Goal: Information Seeking & Learning: Compare options

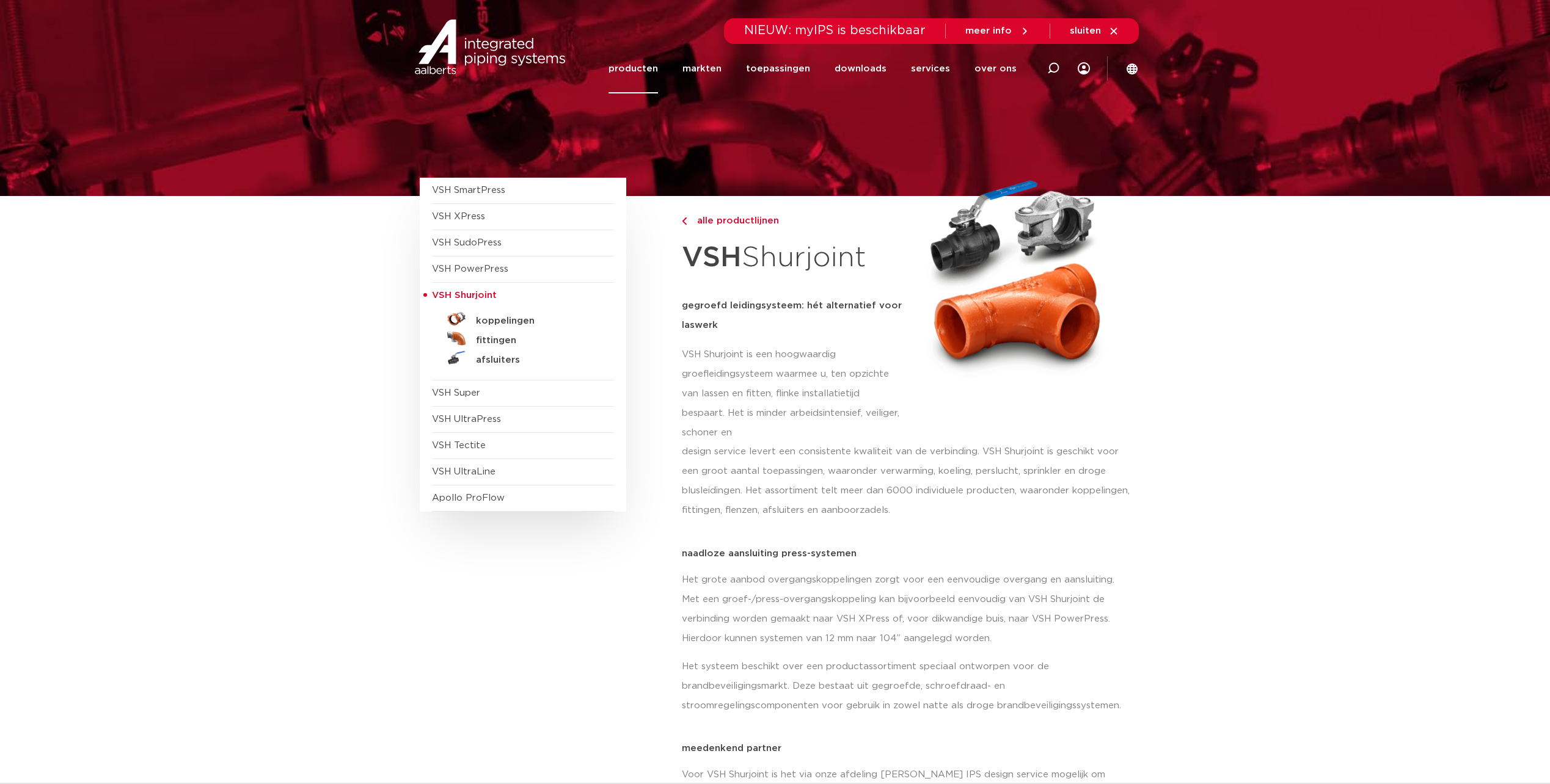
click at [631, 72] on link "producten" at bounding box center [633, 68] width 49 height 49
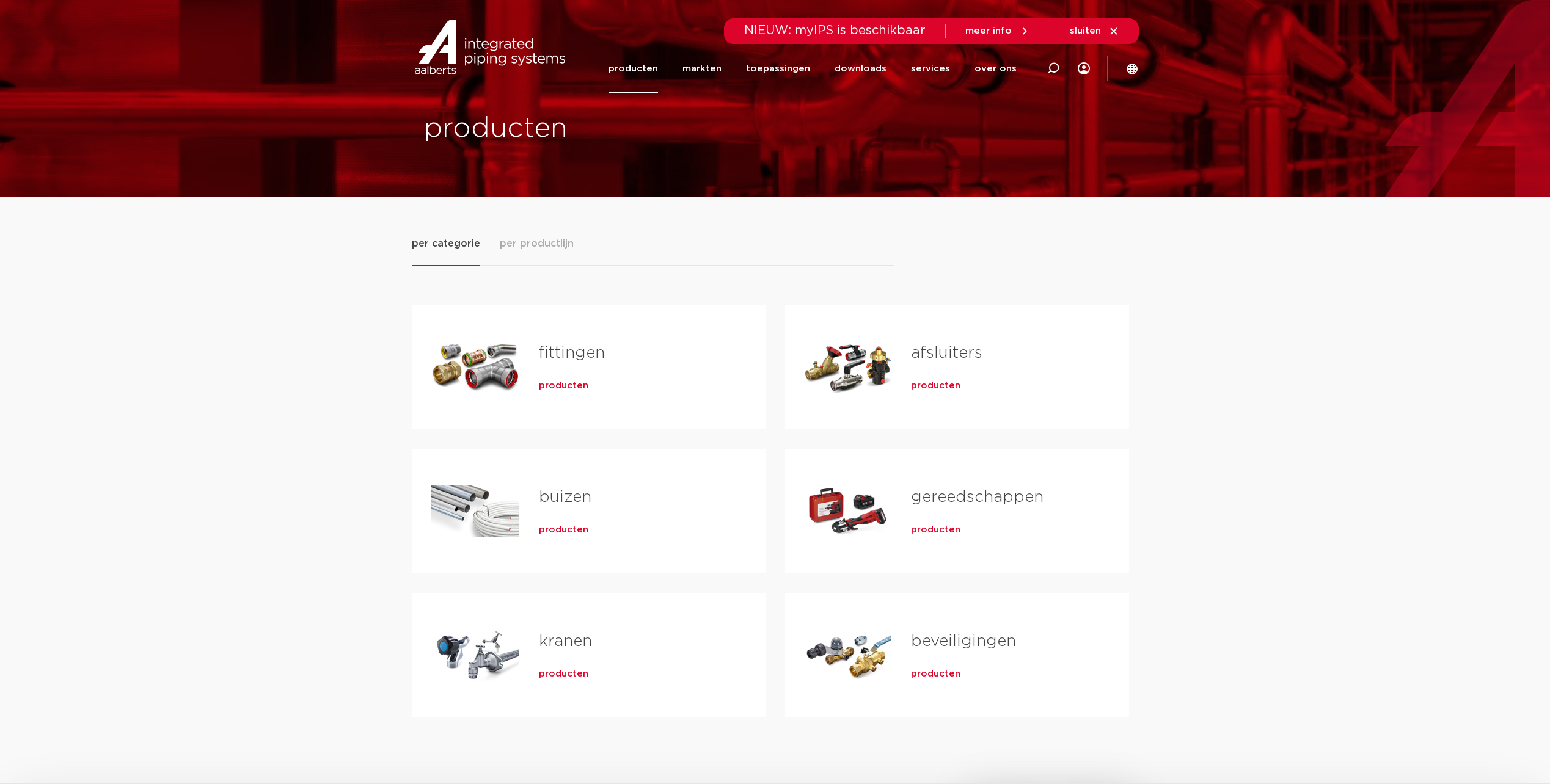
click at [551, 531] on span "producten" at bounding box center [563, 530] width 49 height 13
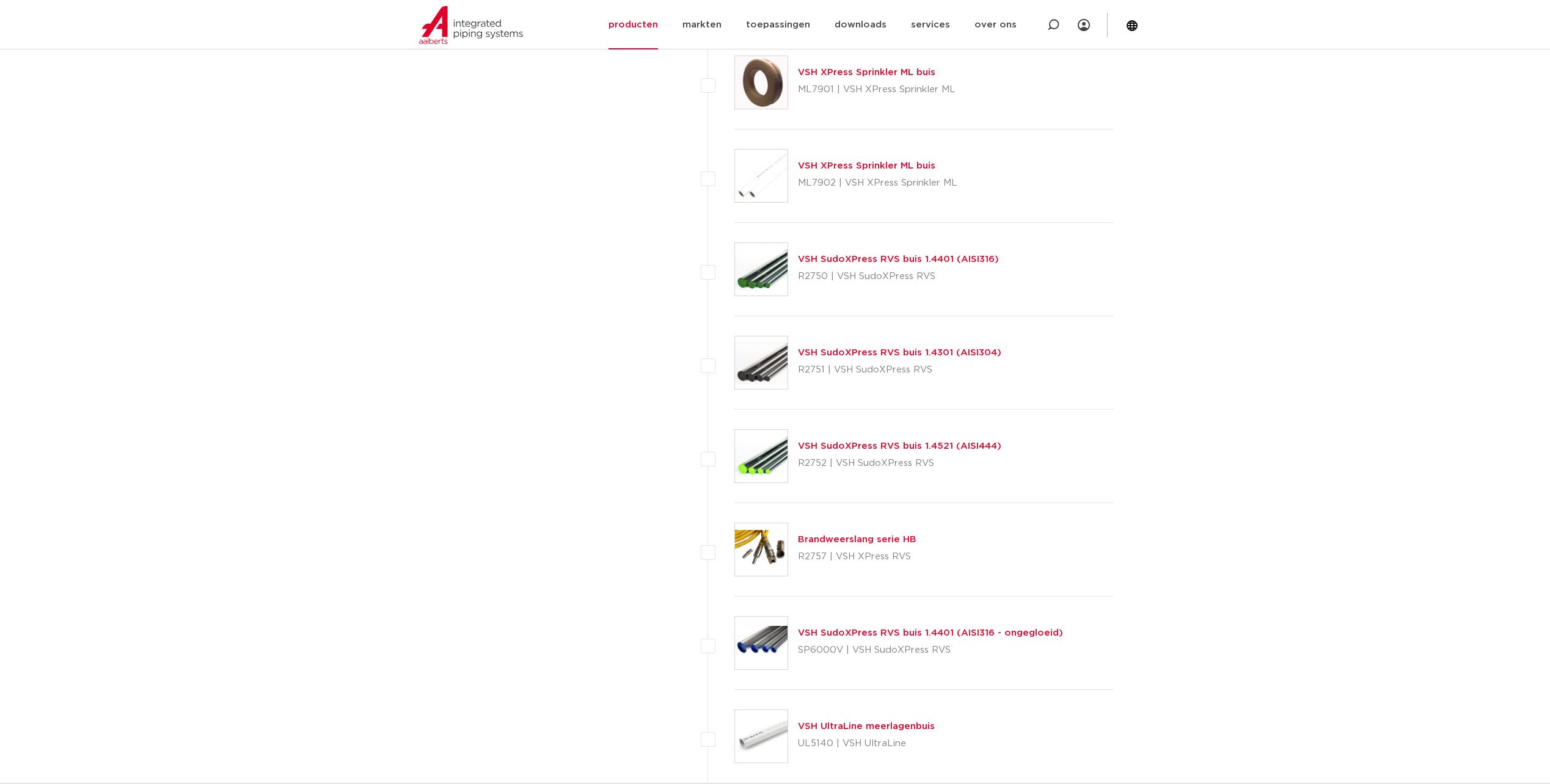
scroll to position [1465, 0]
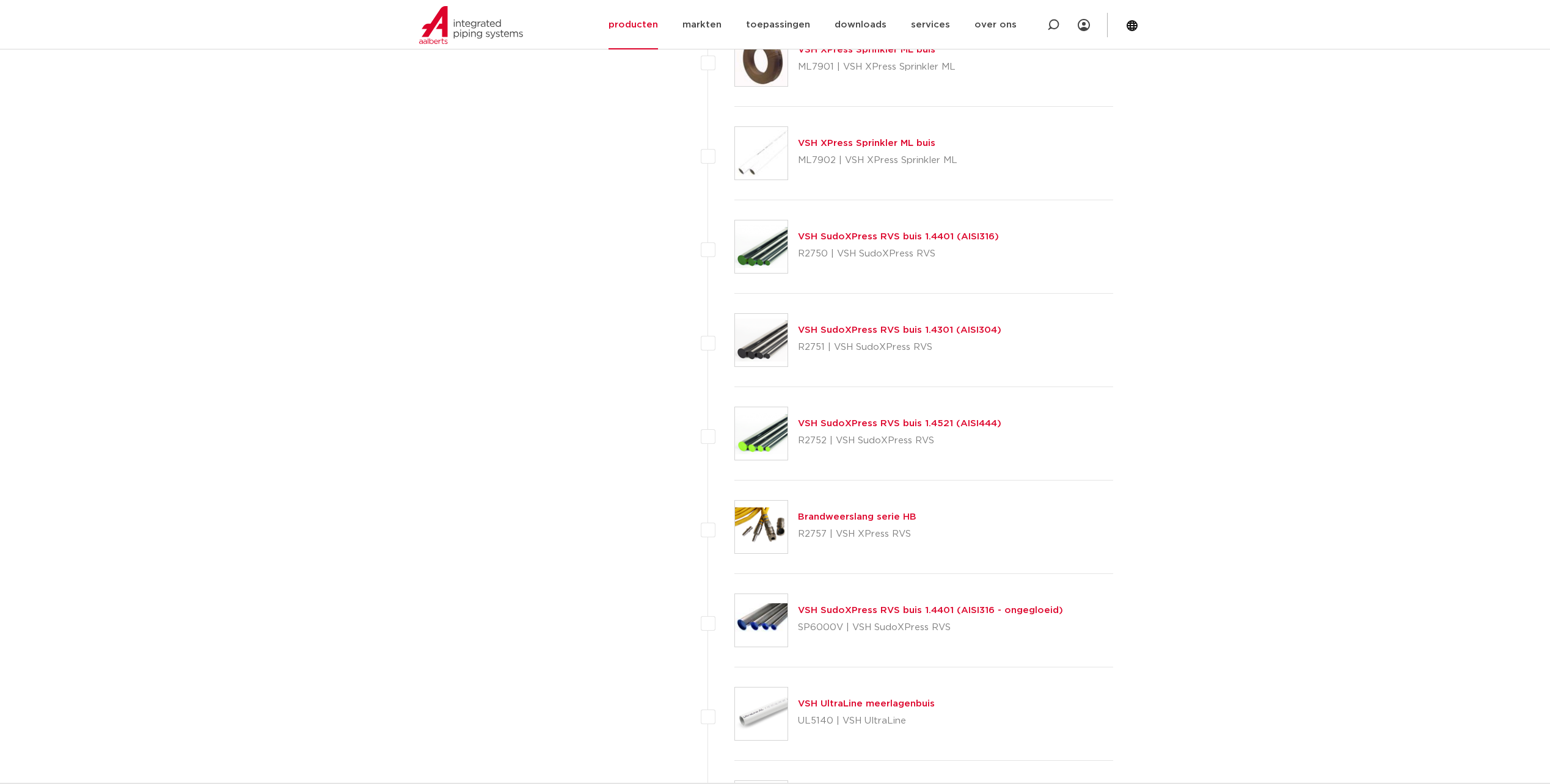
click at [846, 236] on link "VSH SudoXPress RVS buis 1.4401 (AISI316)" at bounding box center [898, 237] width 201 height 9
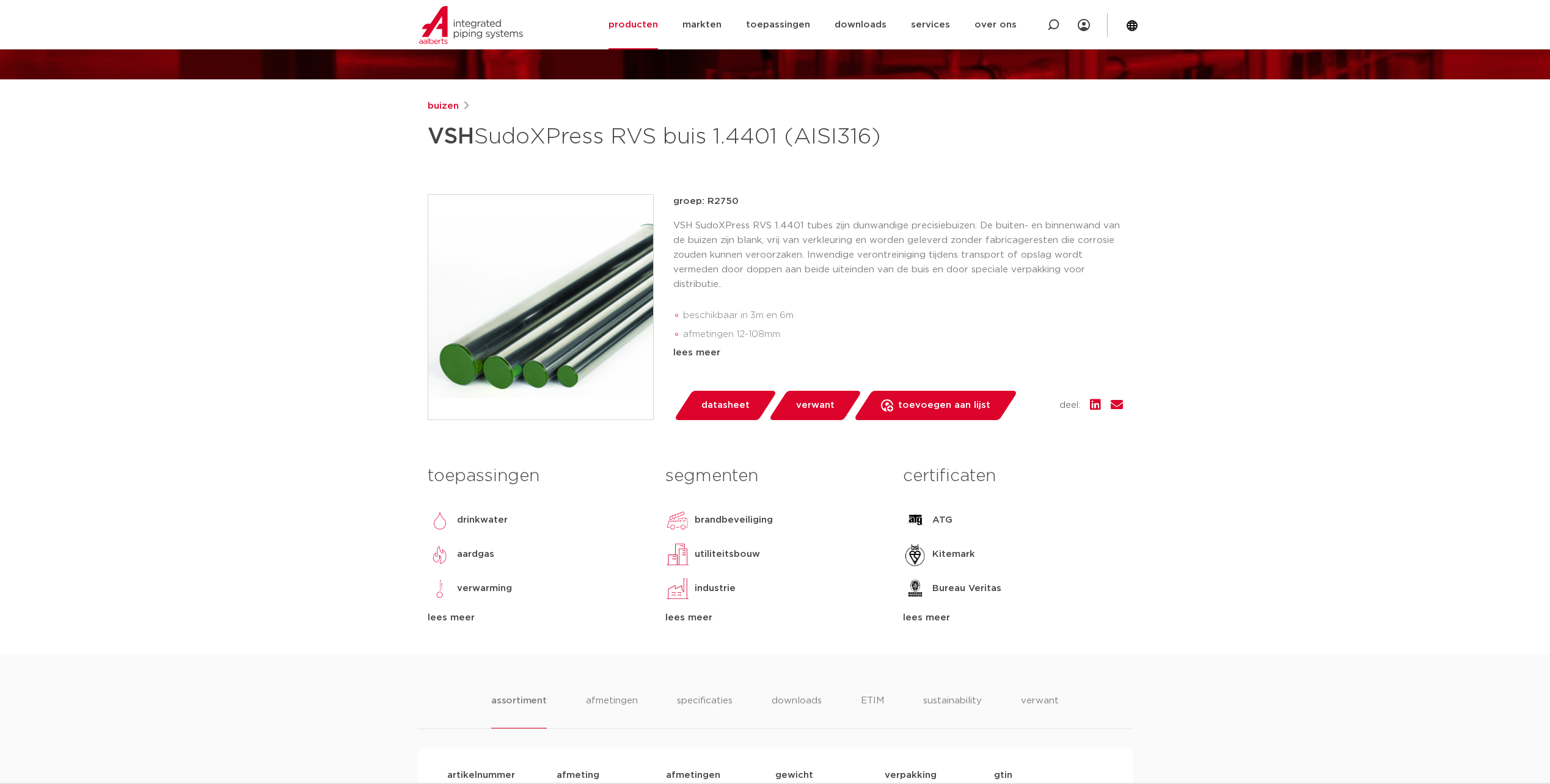
scroll to position [122, 0]
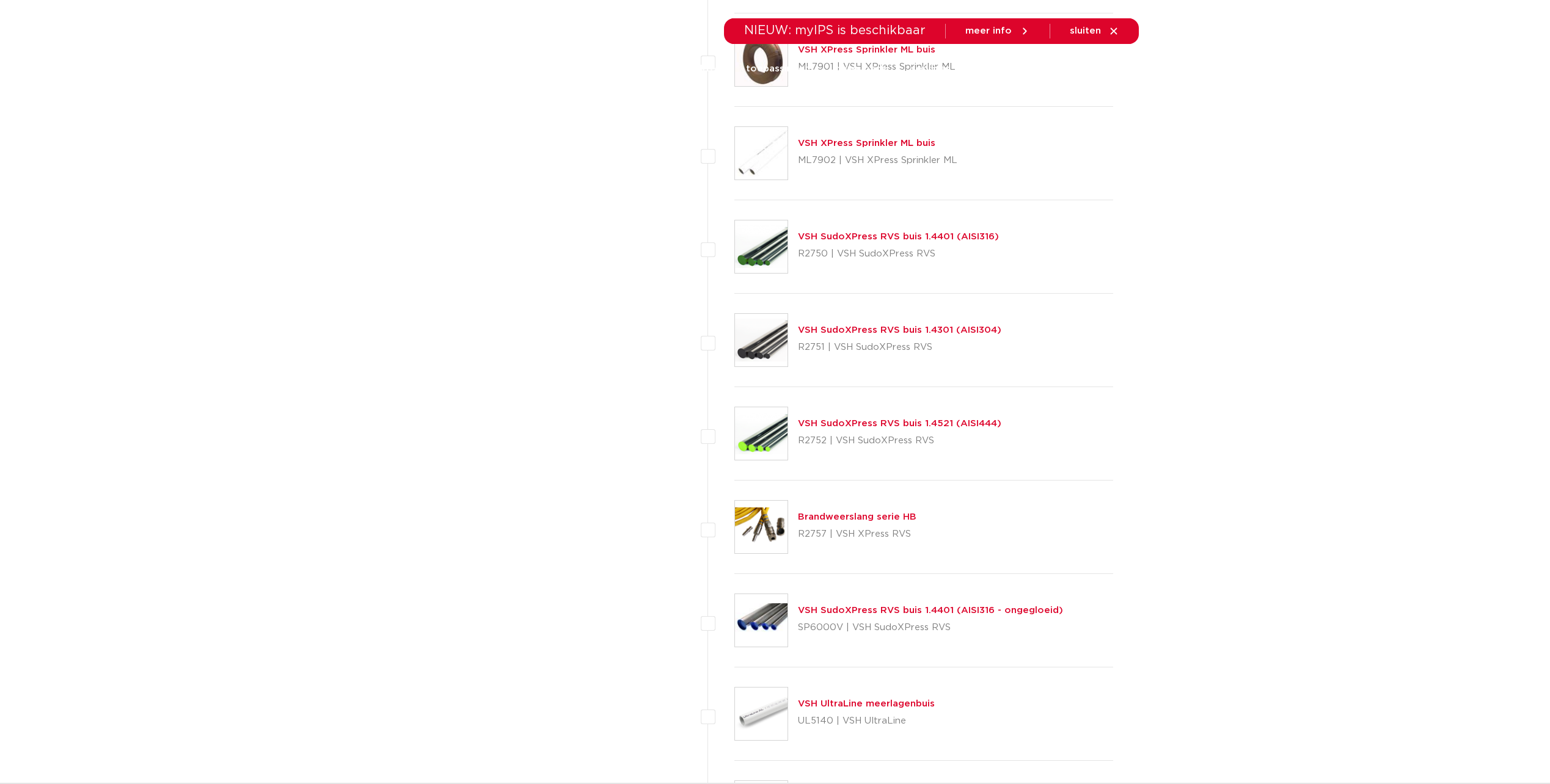
click at [828, 329] on link "VSH SudoXPress RVS buis 1.4301 (AISI304)" at bounding box center [899, 330] width 203 height 9
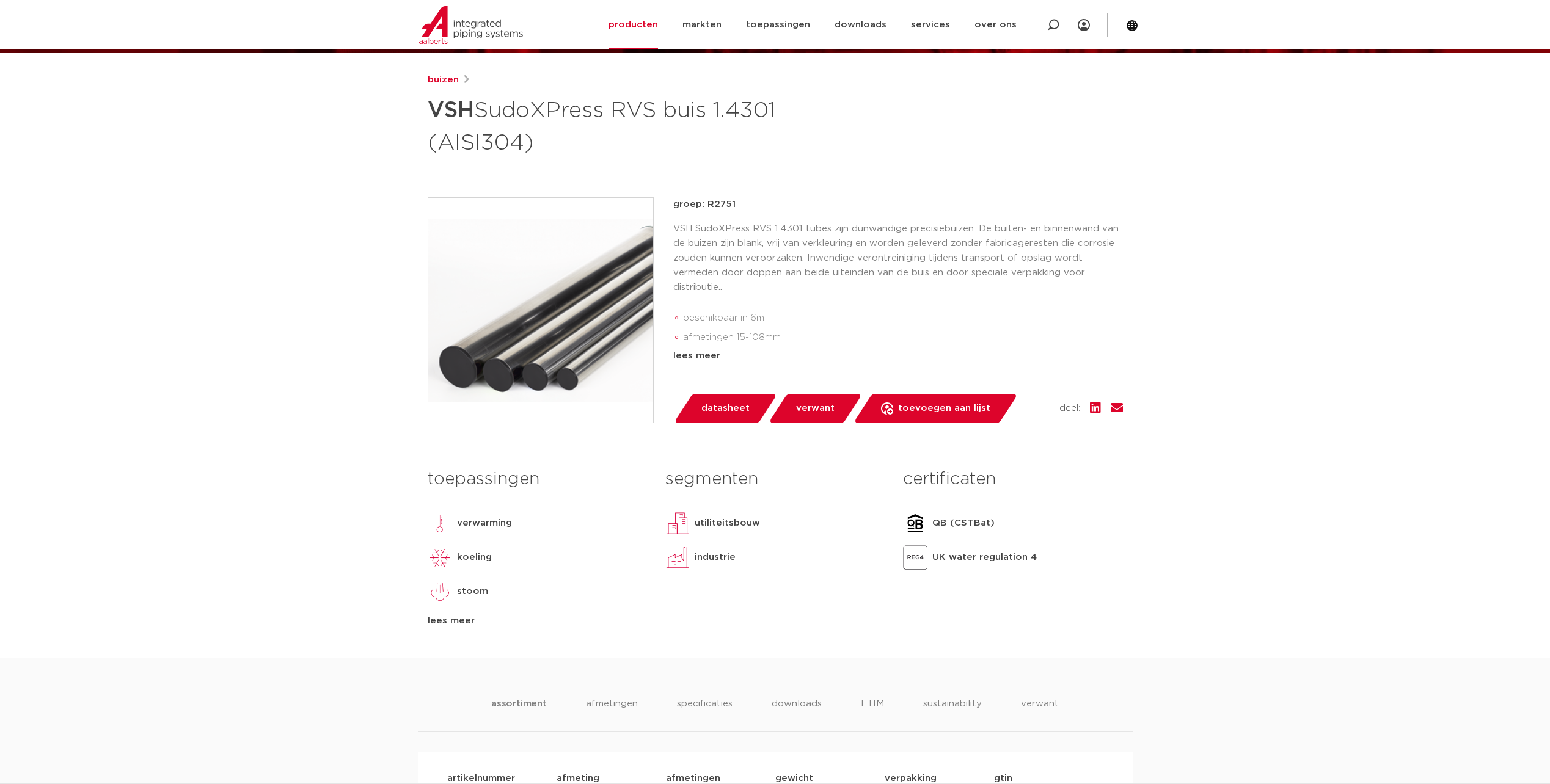
scroll to position [122, 0]
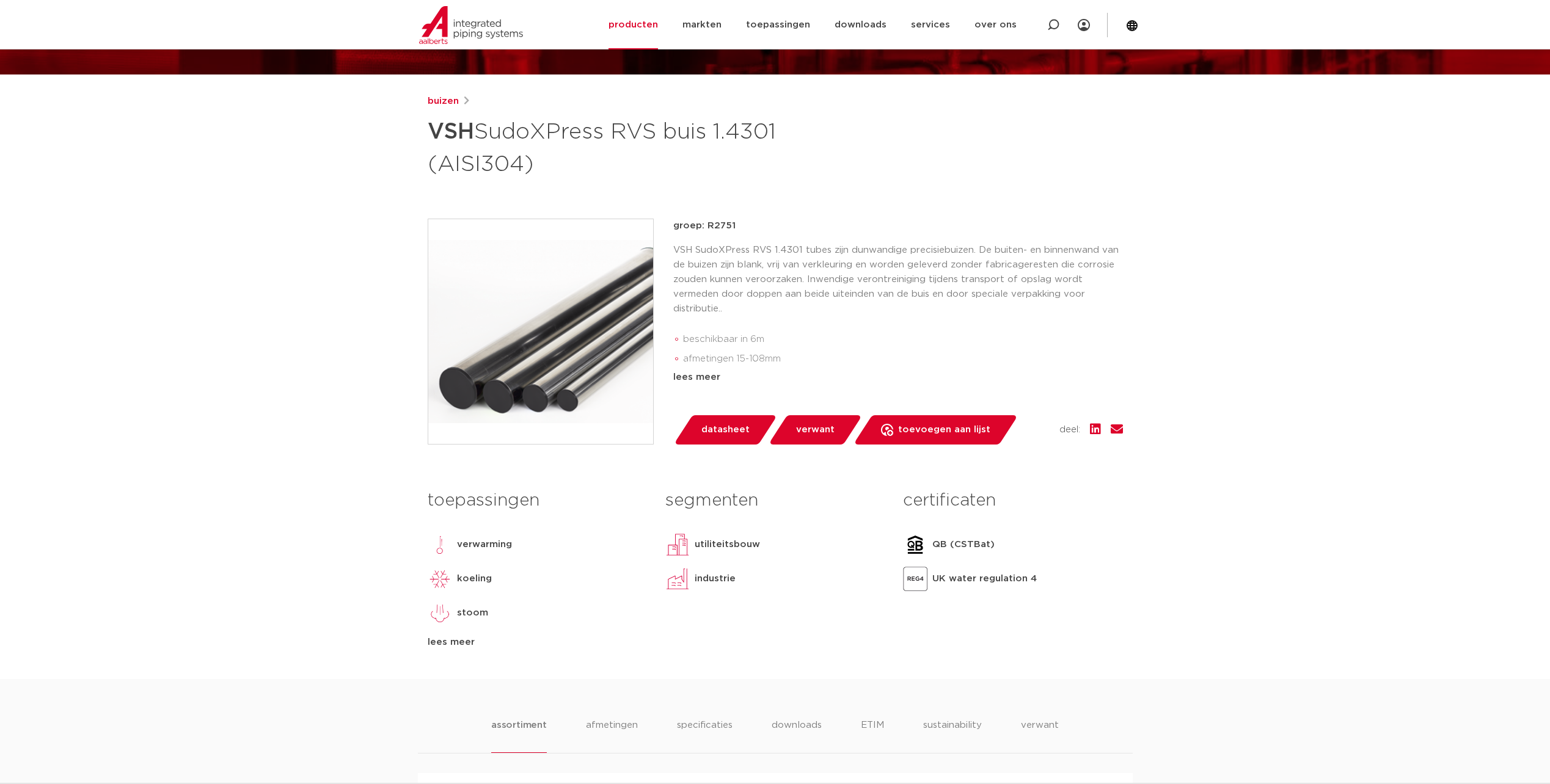
click at [448, 645] on div "lees meer" at bounding box center [537, 642] width 219 height 15
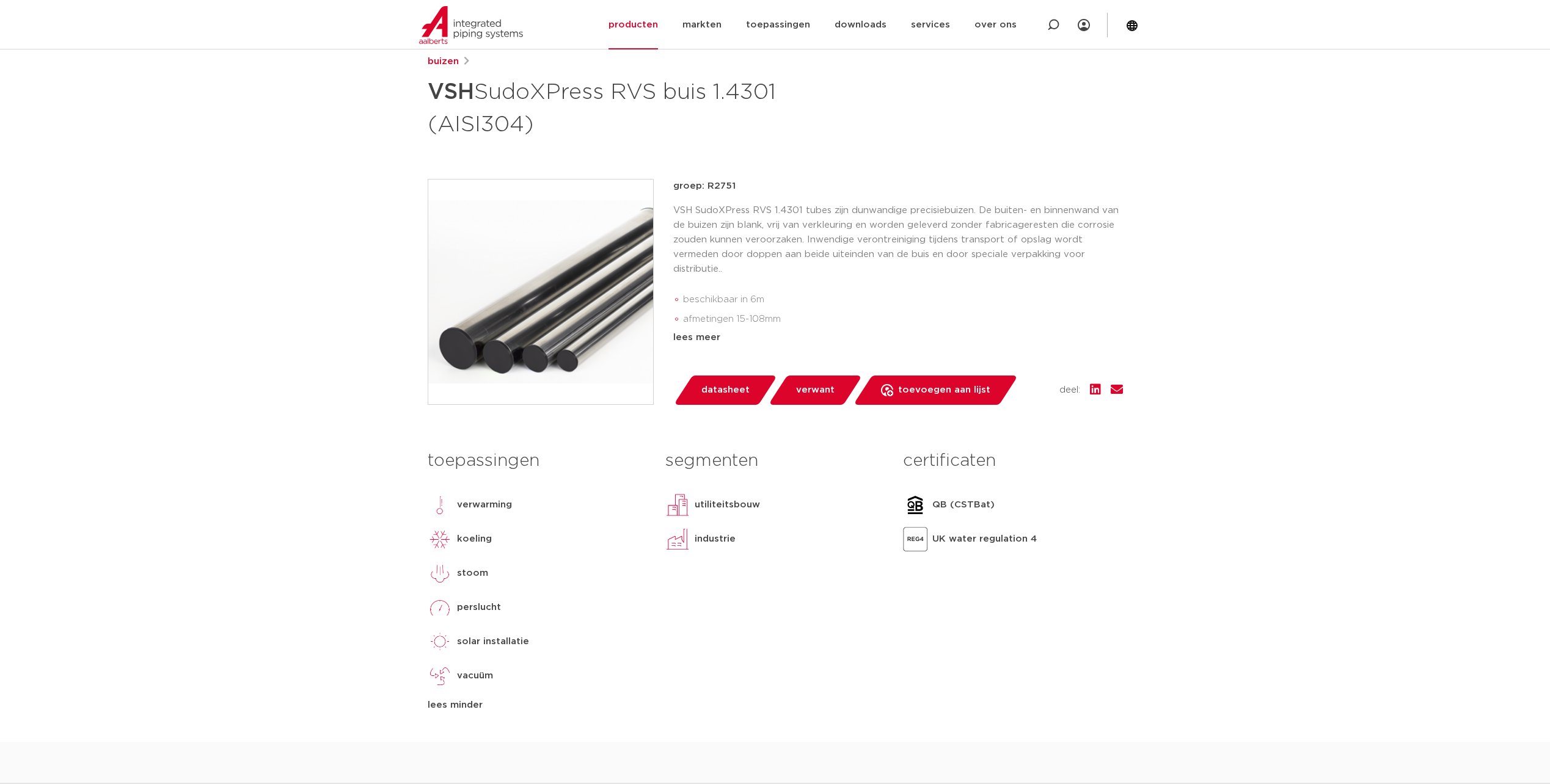
scroll to position [183, 0]
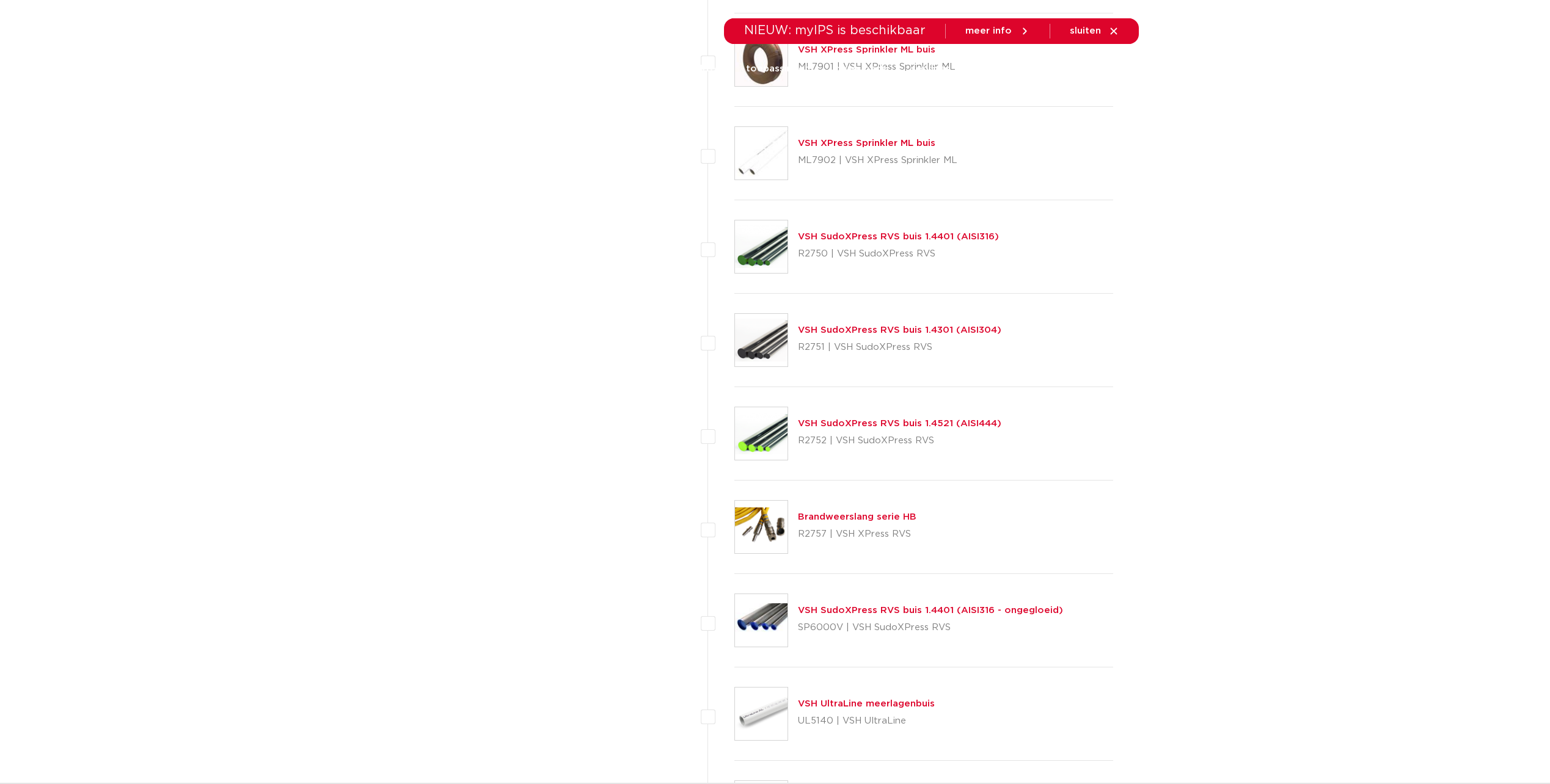
click at [818, 425] on link "VSH SudoXPress RVS buis 1.4521 (AISI444)" at bounding box center [899, 424] width 203 height 9
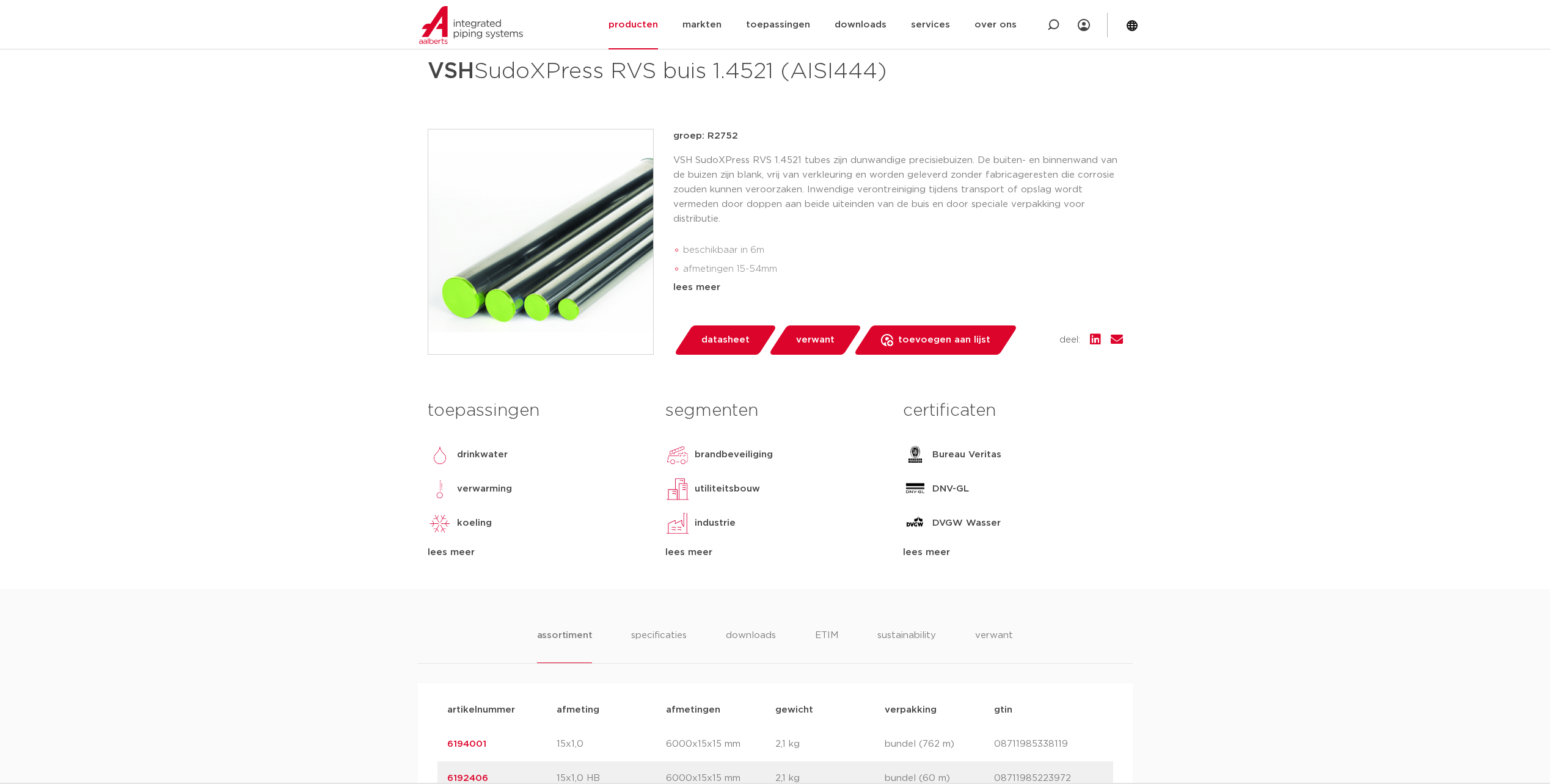
scroll to position [183, 0]
click at [447, 560] on div "lees meer" at bounding box center [537, 552] width 219 height 15
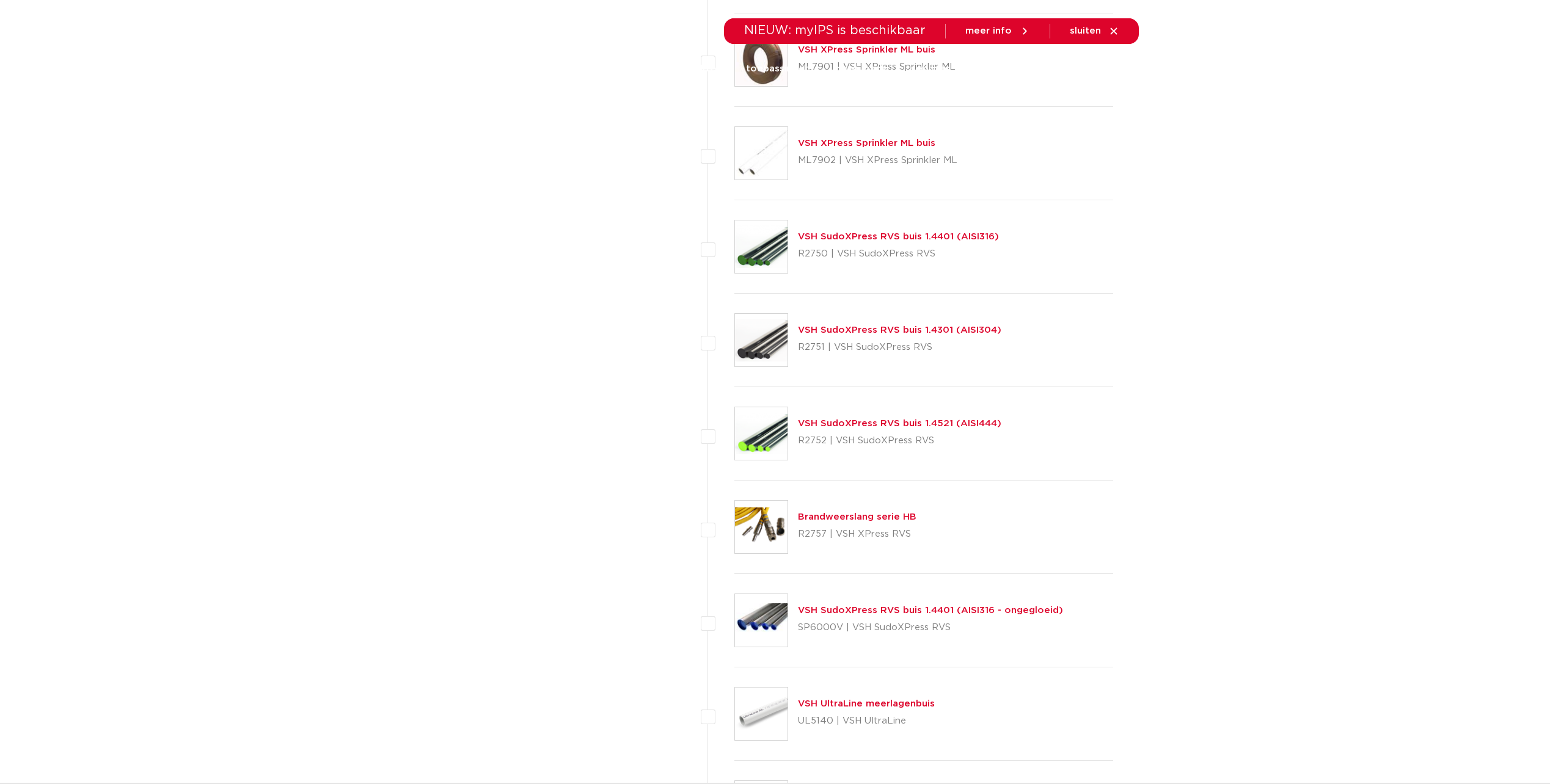
click at [828, 609] on link "VSH SudoXPress RVS buis 1.4401 (AISI316 - ongegloeid)" at bounding box center [930, 611] width 265 height 9
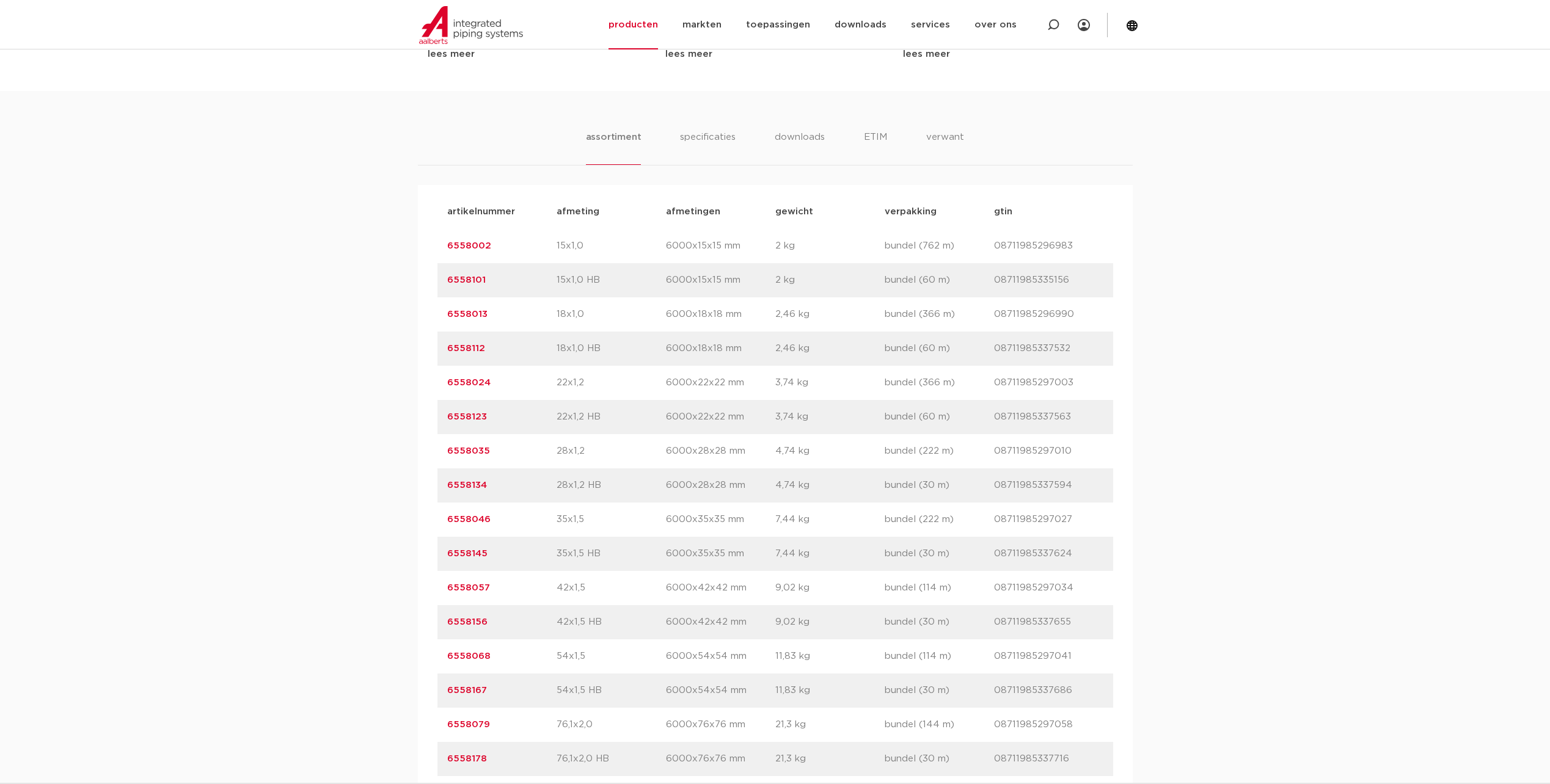
scroll to position [793, 0]
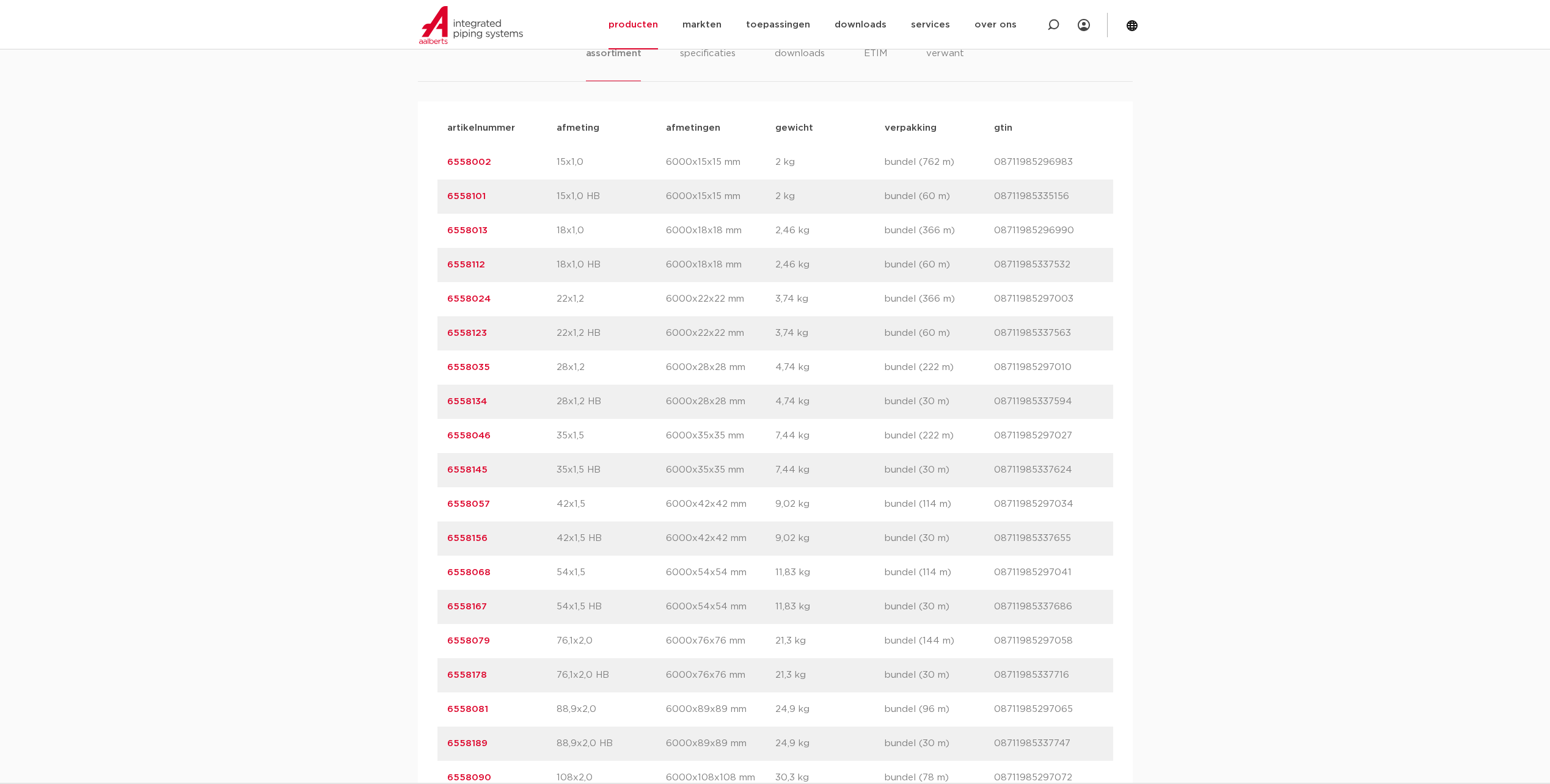
drag, startPoint x: 488, startPoint y: 643, endPoint x: 436, endPoint y: 640, distance: 52.1
click at [436, 640] on div "artikelnummer afmeting afmetingen gewicht verpakking gtin artikelnummer 6558002…" at bounding box center [775, 470] width 715 height 738
drag, startPoint x: 436, startPoint y: 640, endPoint x: 453, endPoint y: 642, distance: 17.1
copy link "6558079"
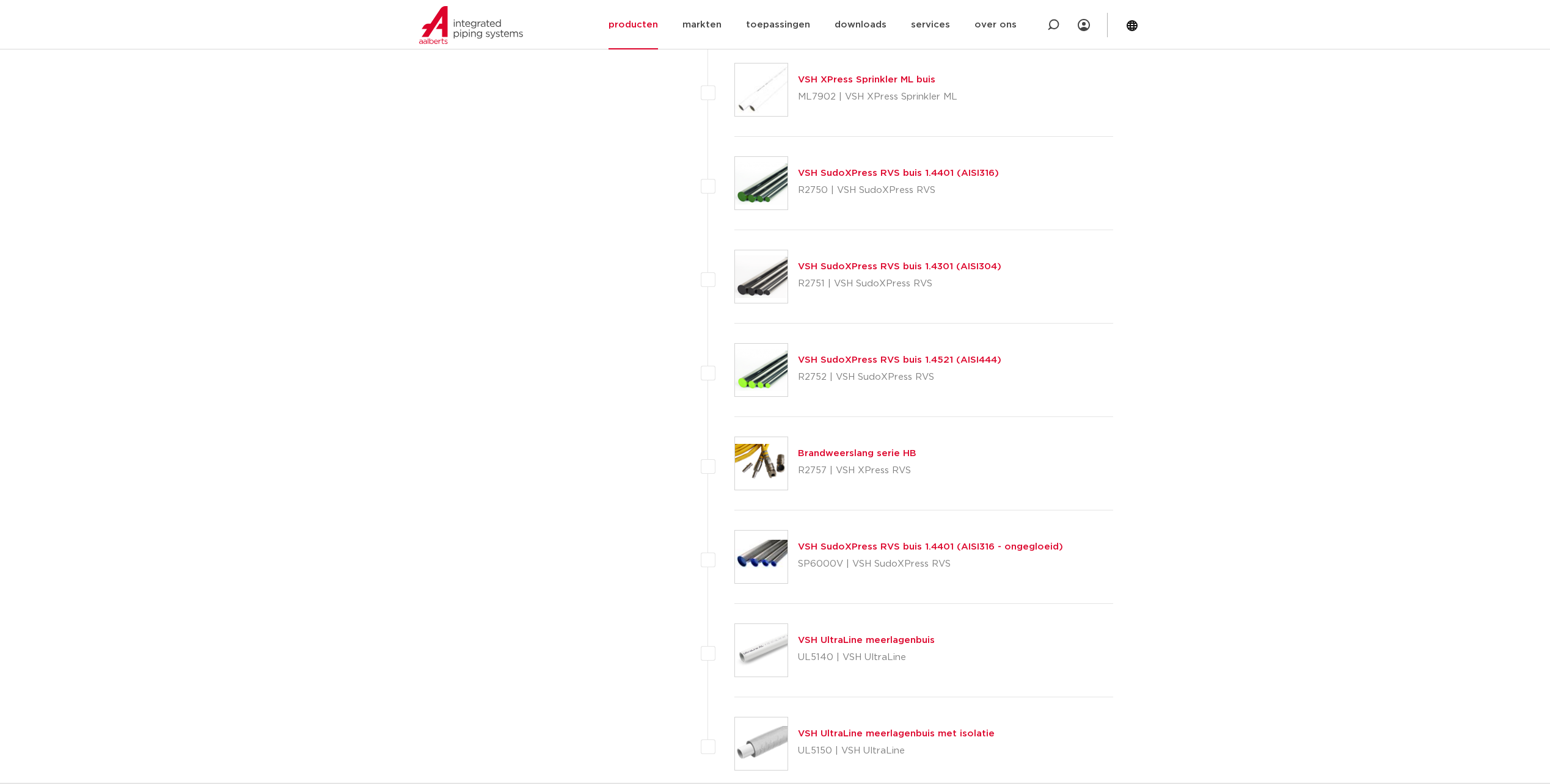
scroll to position [1526, 0]
click at [850, 360] on link "VSH SudoXPress RVS buis 1.4521 (AISI444)" at bounding box center [899, 363] width 203 height 9
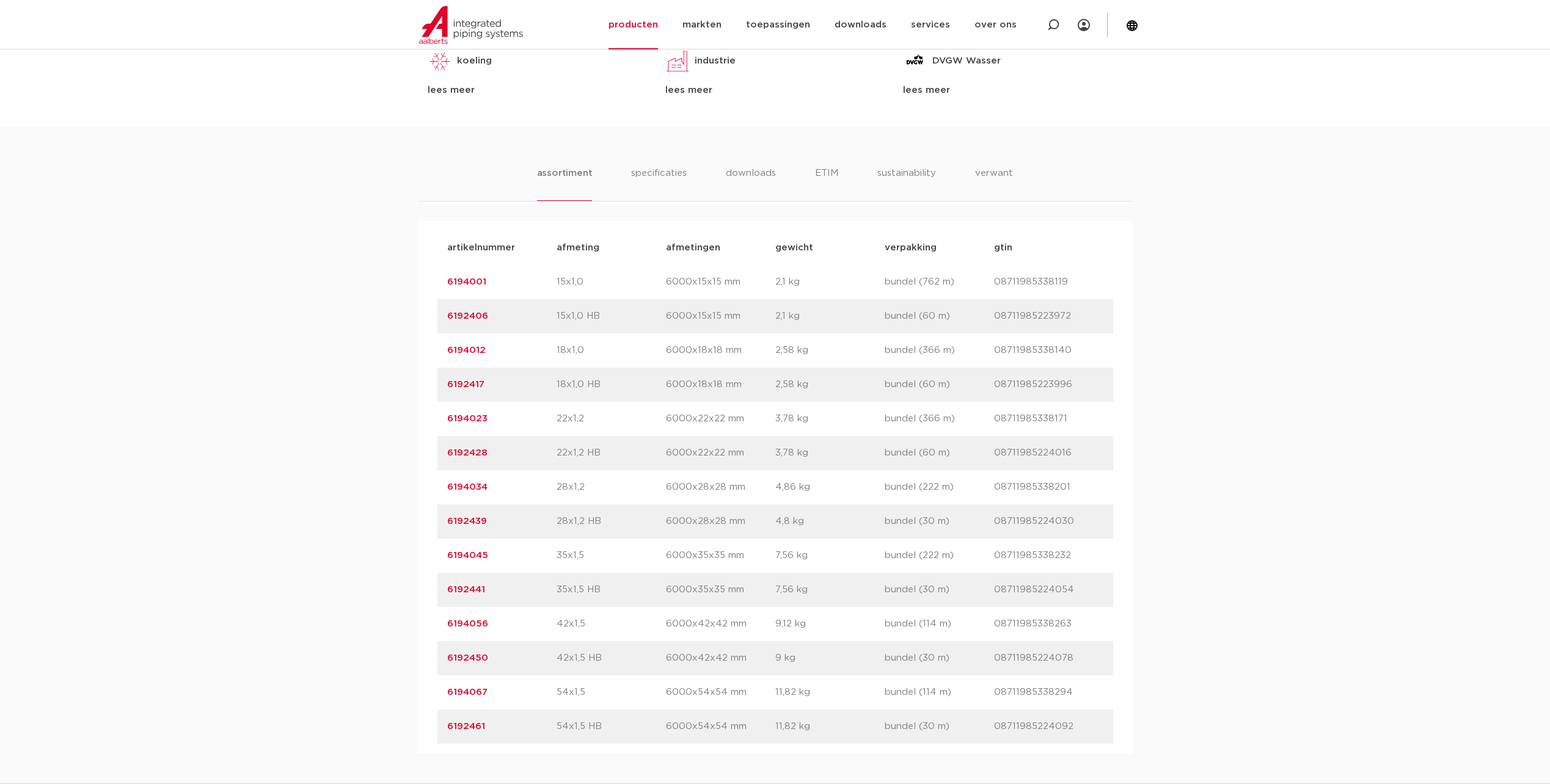
scroll to position [488, 0]
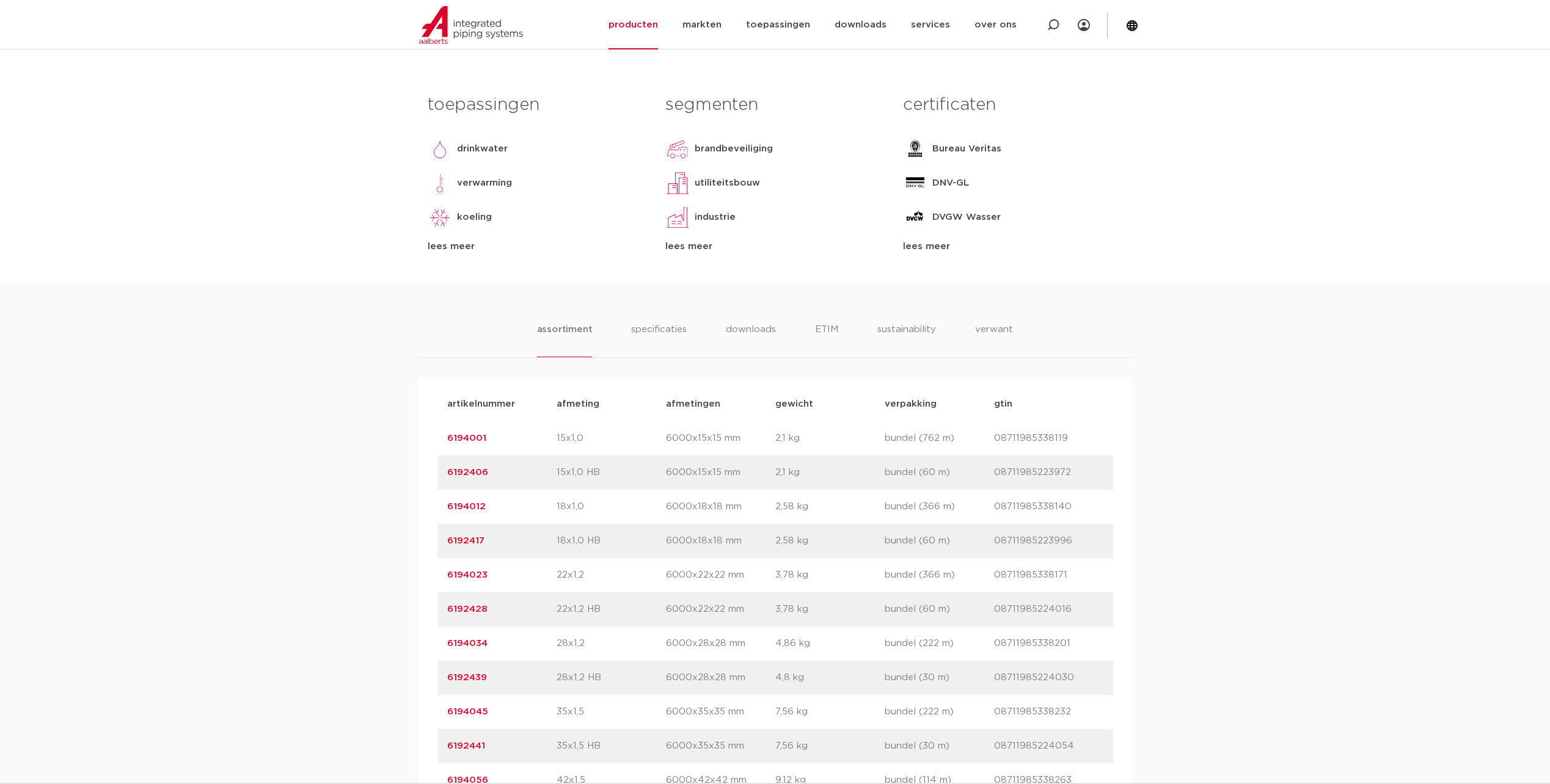
click at [441, 254] on div "lees meer" at bounding box center [537, 246] width 219 height 15
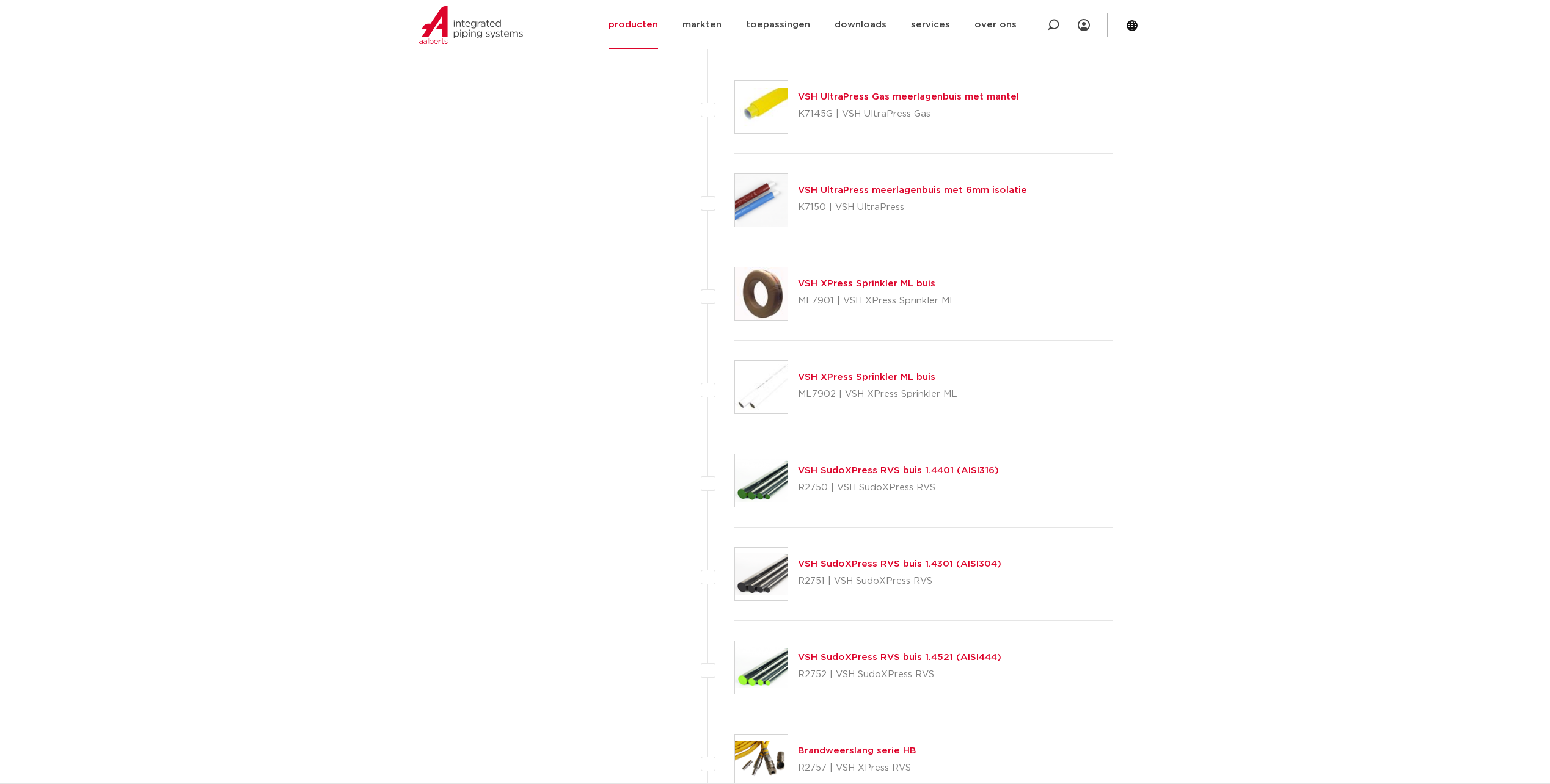
scroll to position [1221, 0]
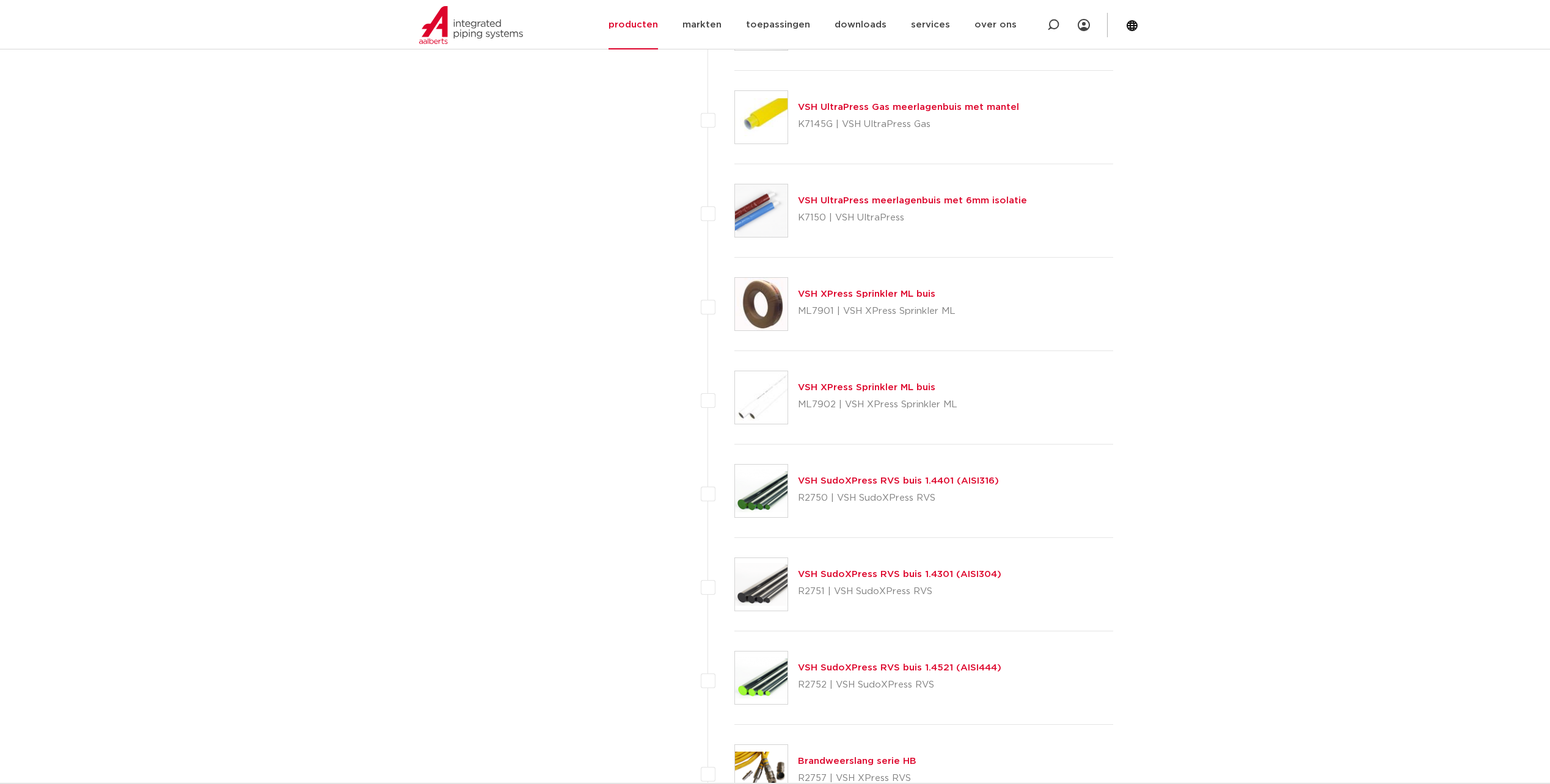
click at [813, 479] on link "VSH SudoXPress RVS buis 1.4401 (AISI316)" at bounding box center [898, 481] width 201 height 9
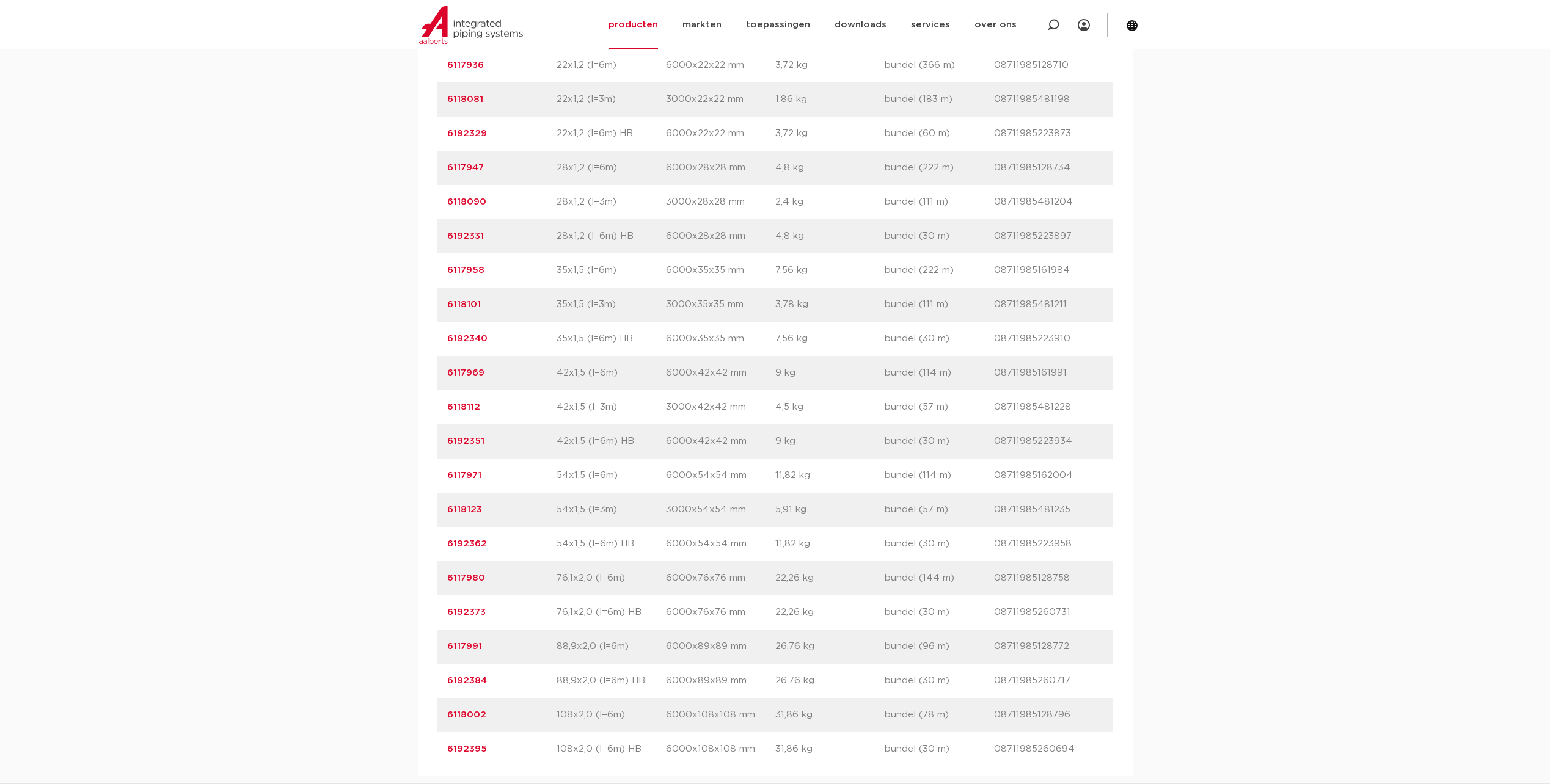
scroll to position [1221, 0]
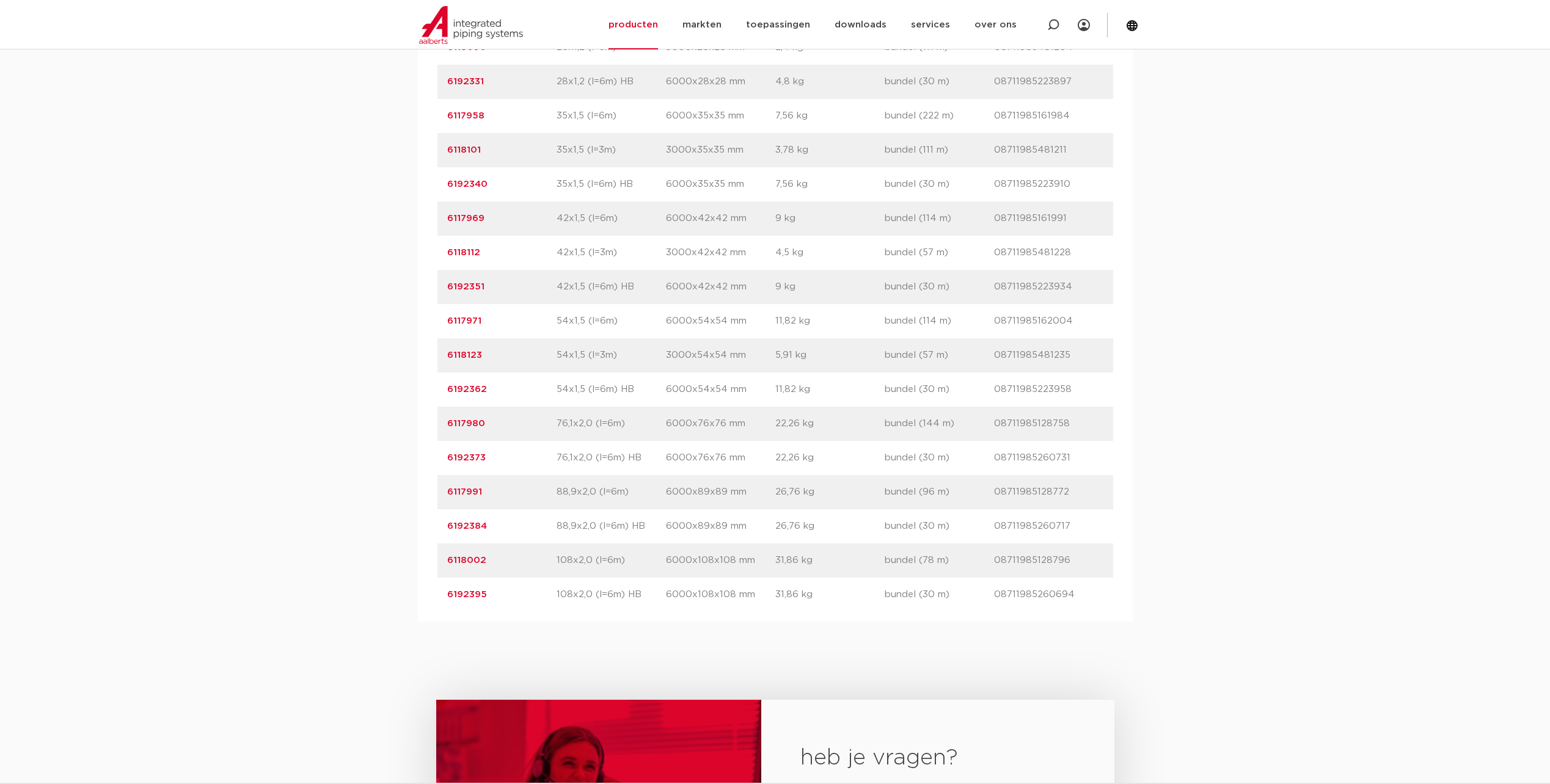
drag, startPoint x: 492, startPoint y: 487, endPoint x: 444, endPoint y: 489, distance: 48.0
click at [444, 475] on div "artikelnummer 6192373 afmeting 76,1x2,0 (l=6m) HB afmetingen 6000x76x76 mm gewi…" at bounding box center [775, 458] width 675 height 35
copy link "6192373"
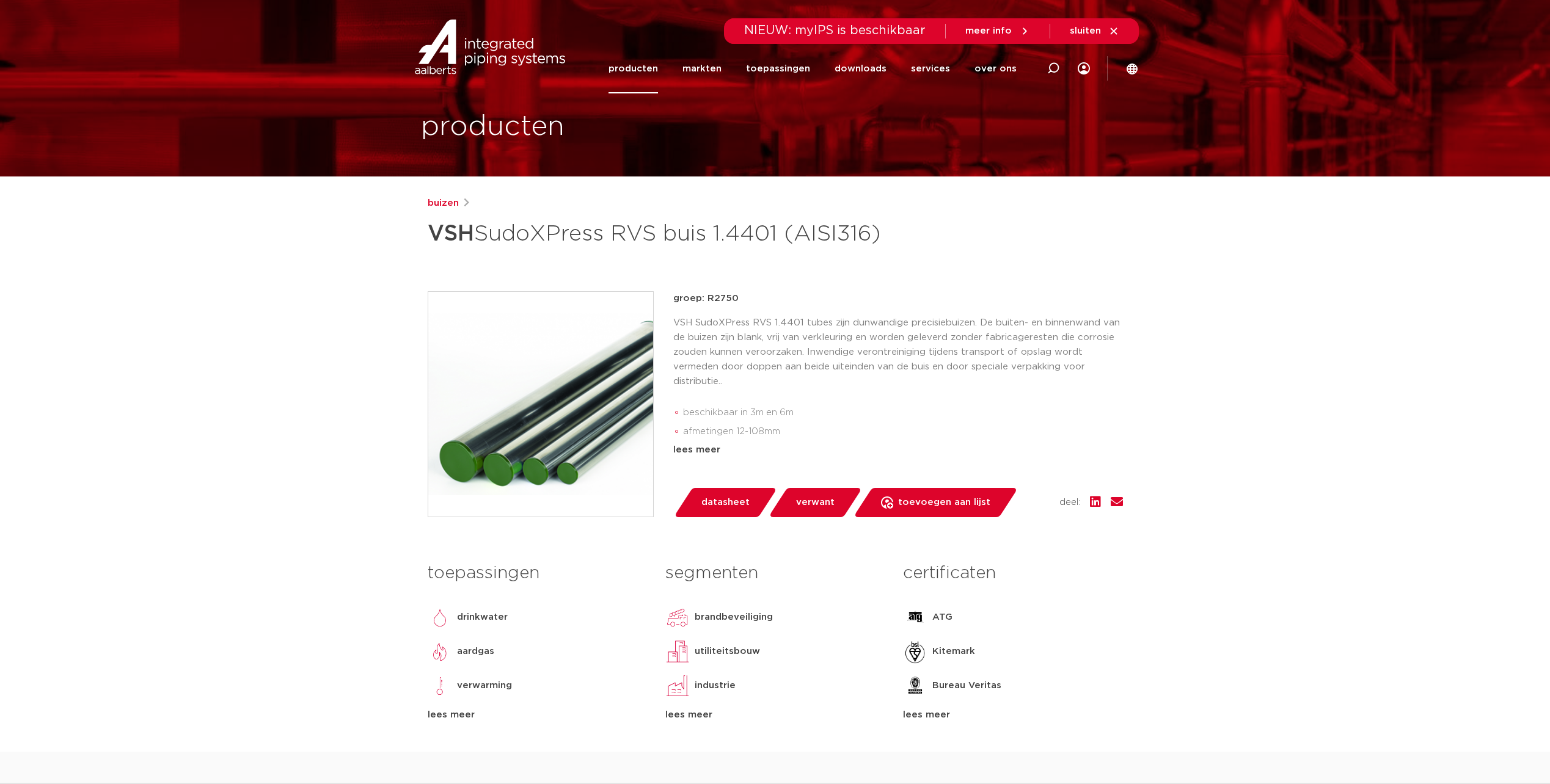
scroll to position [0, 0]
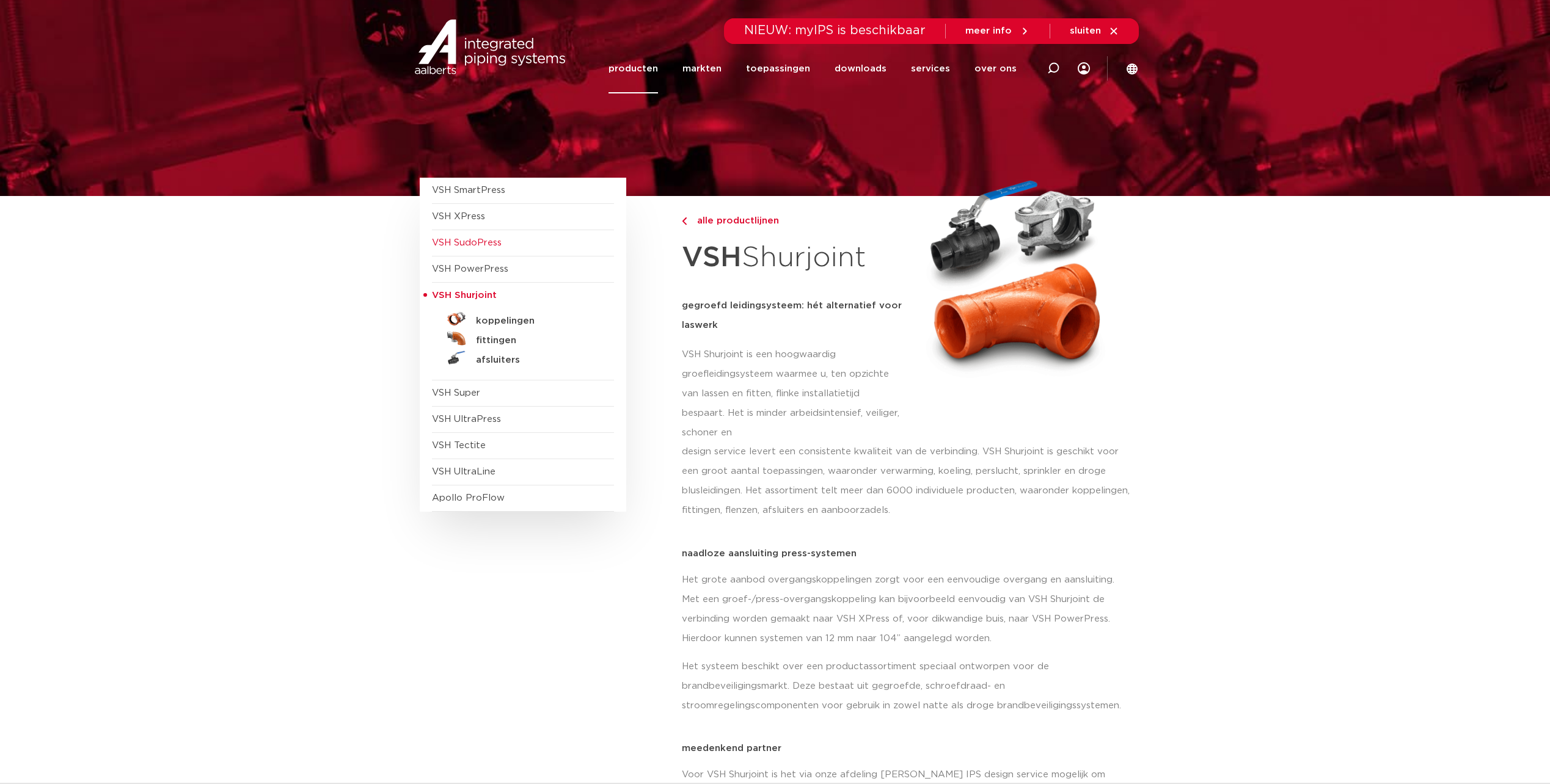
click at [472, 242] on span "VSH SudoPress" at bounding box center [466, 242] width 70 height 9
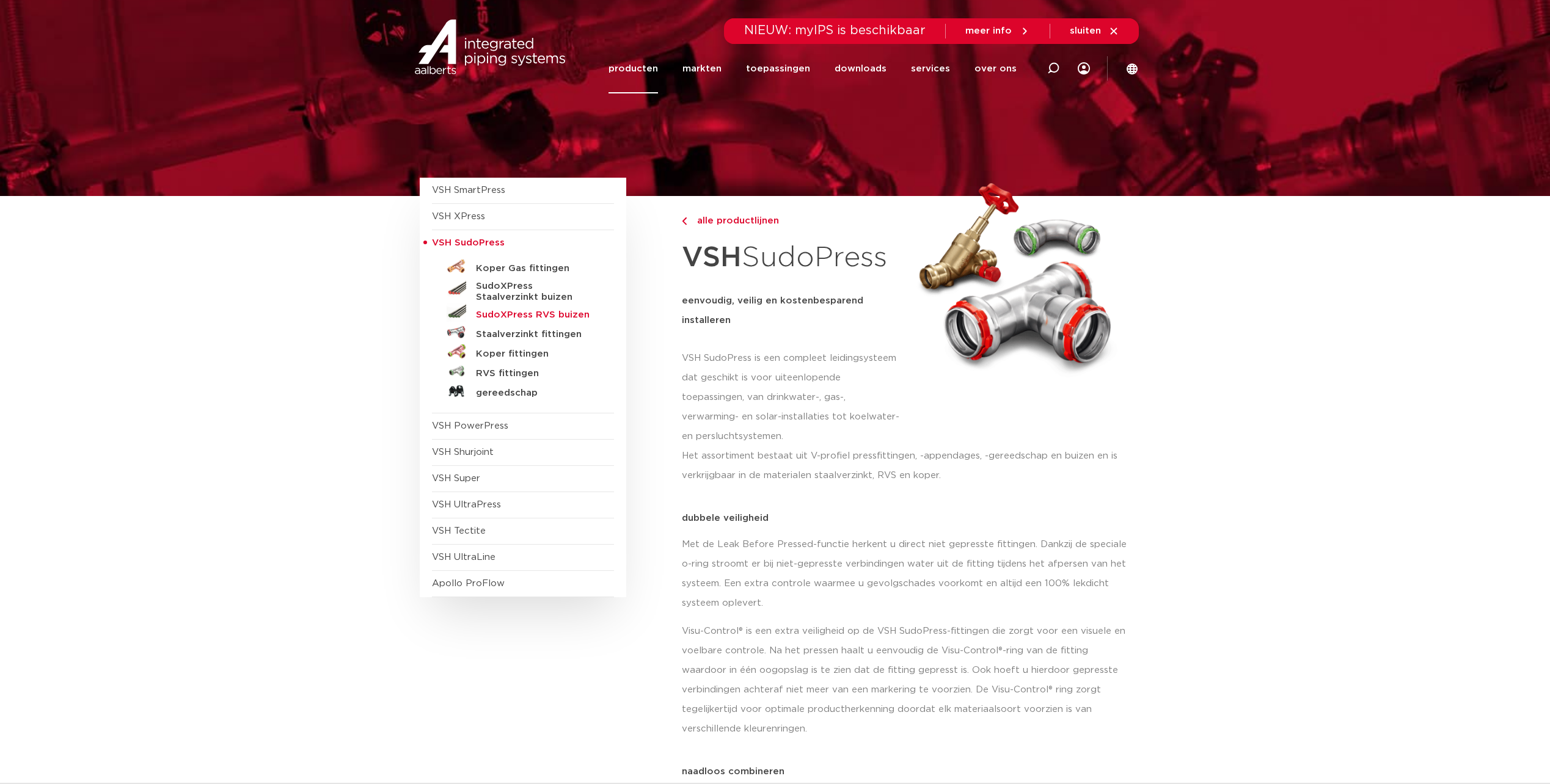
click at [516, 315] on h5 "SudoXPress RVS buizen" at bounding box center [536, 315] width 121 height 11
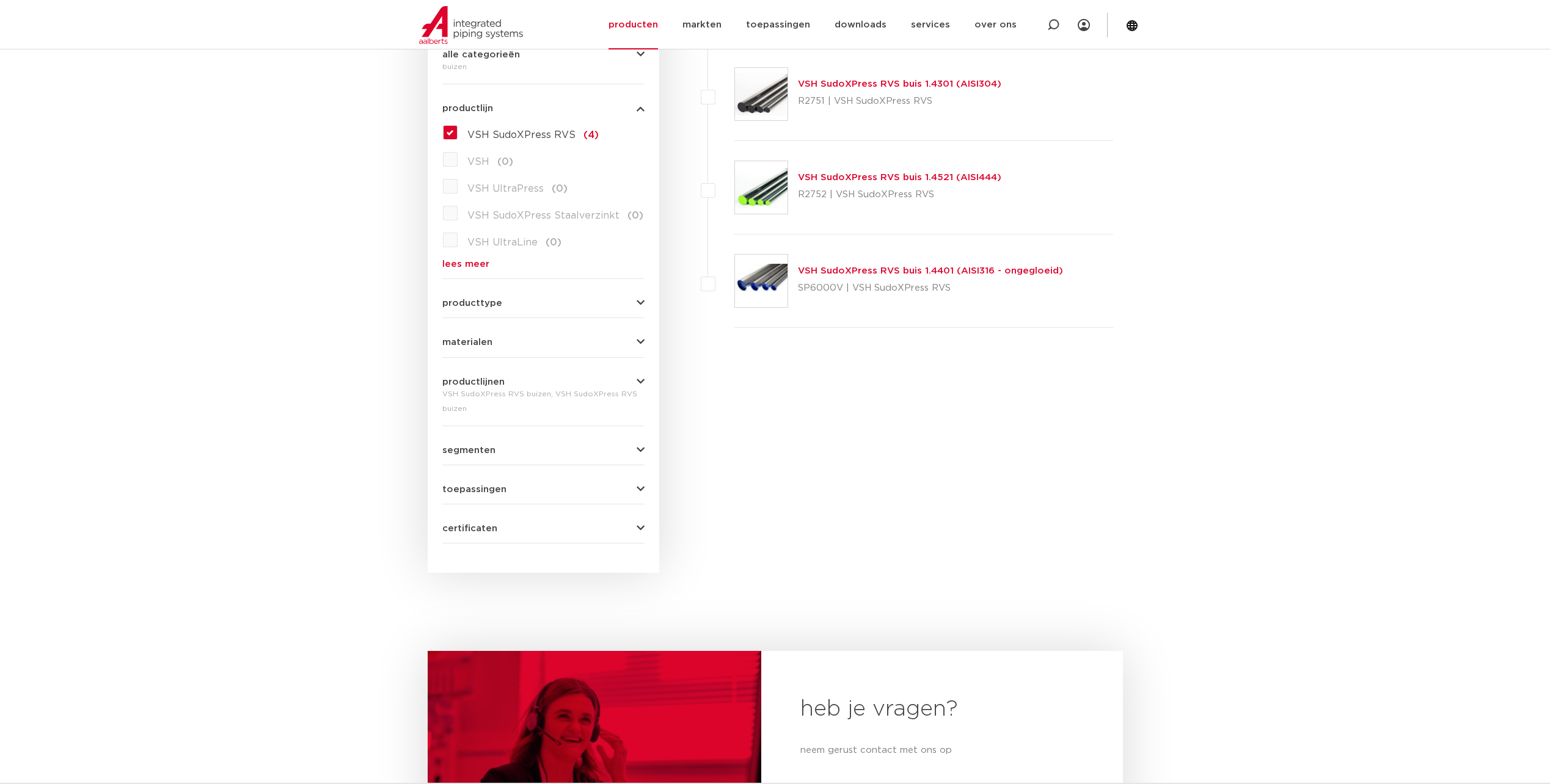
scroll to position [279, 0]
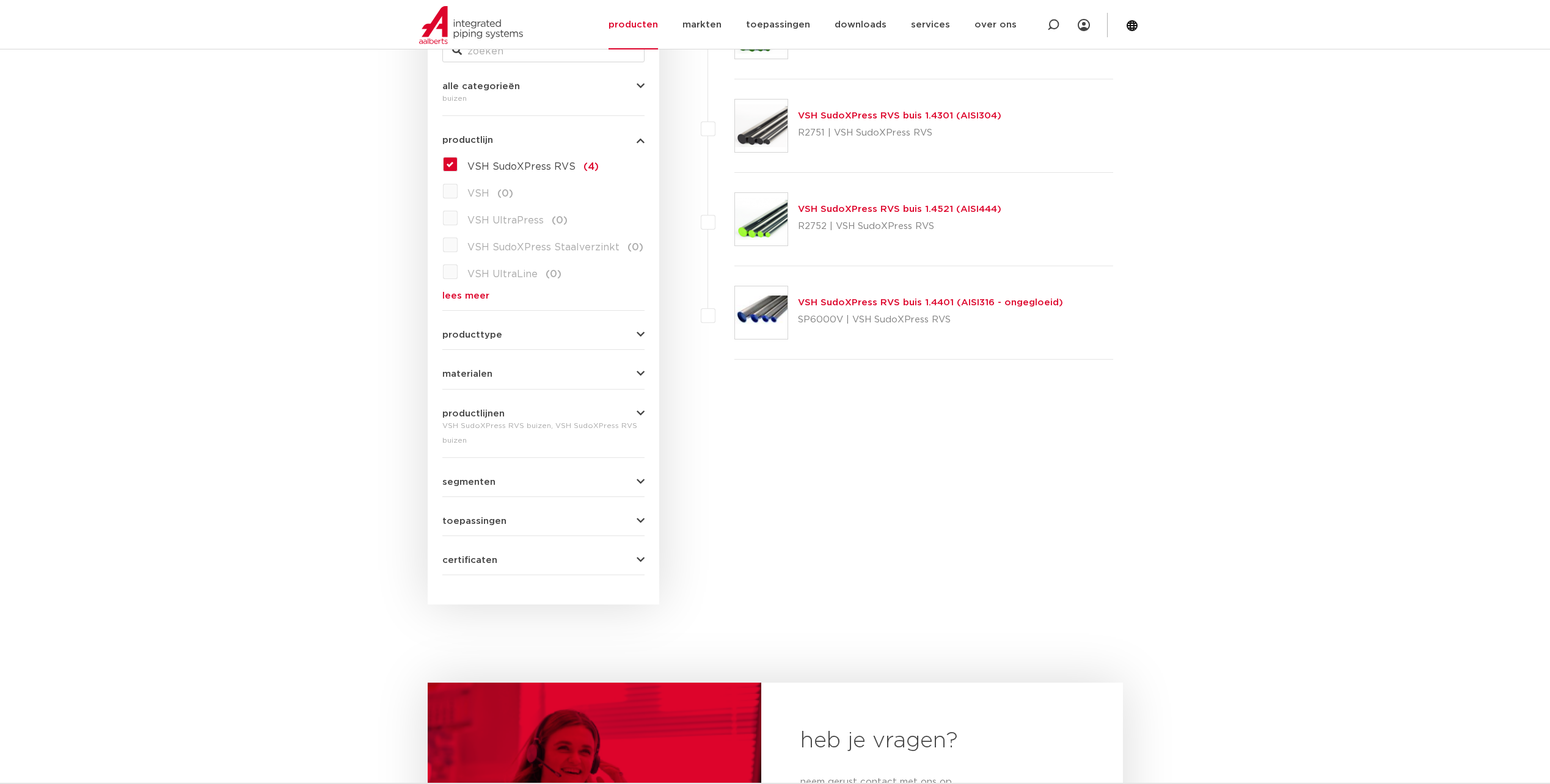
click at [843, 114] on link "VSH SudoXPress RVS buis 1.4301 (AISI304)" at bounding box center [899, 116] width 203 height 9
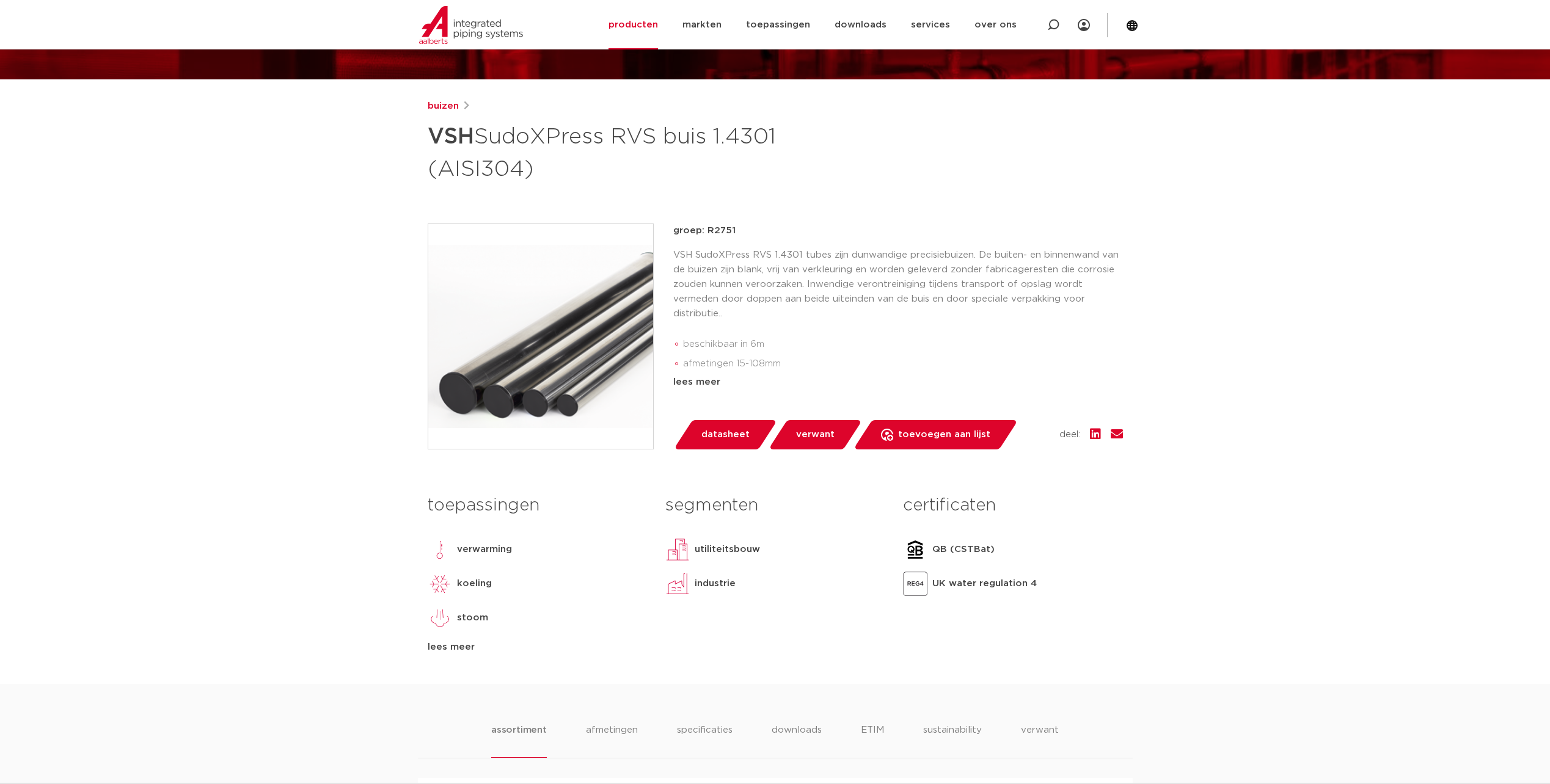
scroll to position [122, 0]
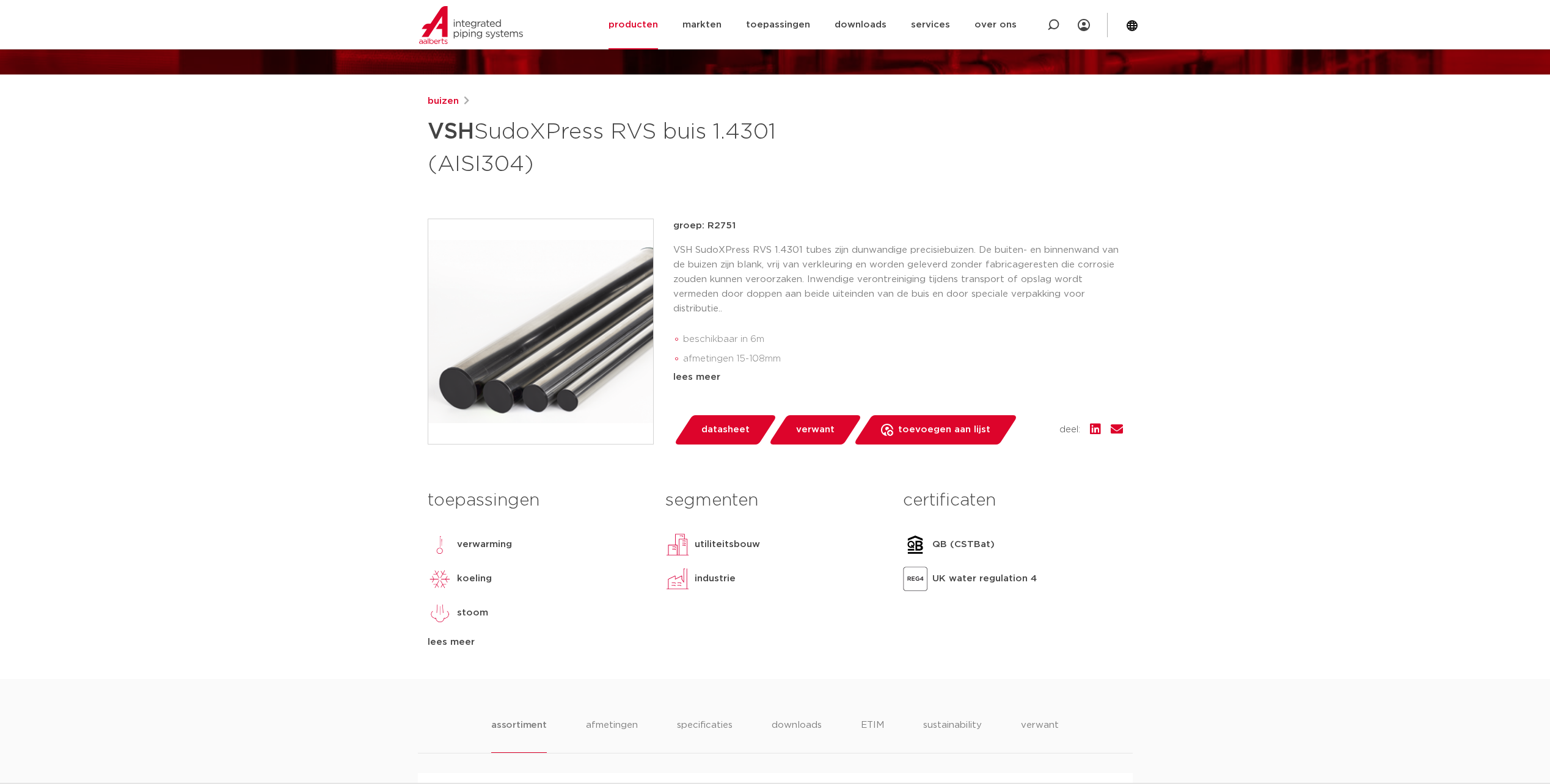
click at [459, 640] on div "lees meer" at bounding box center [537, 642] width 219 height 15
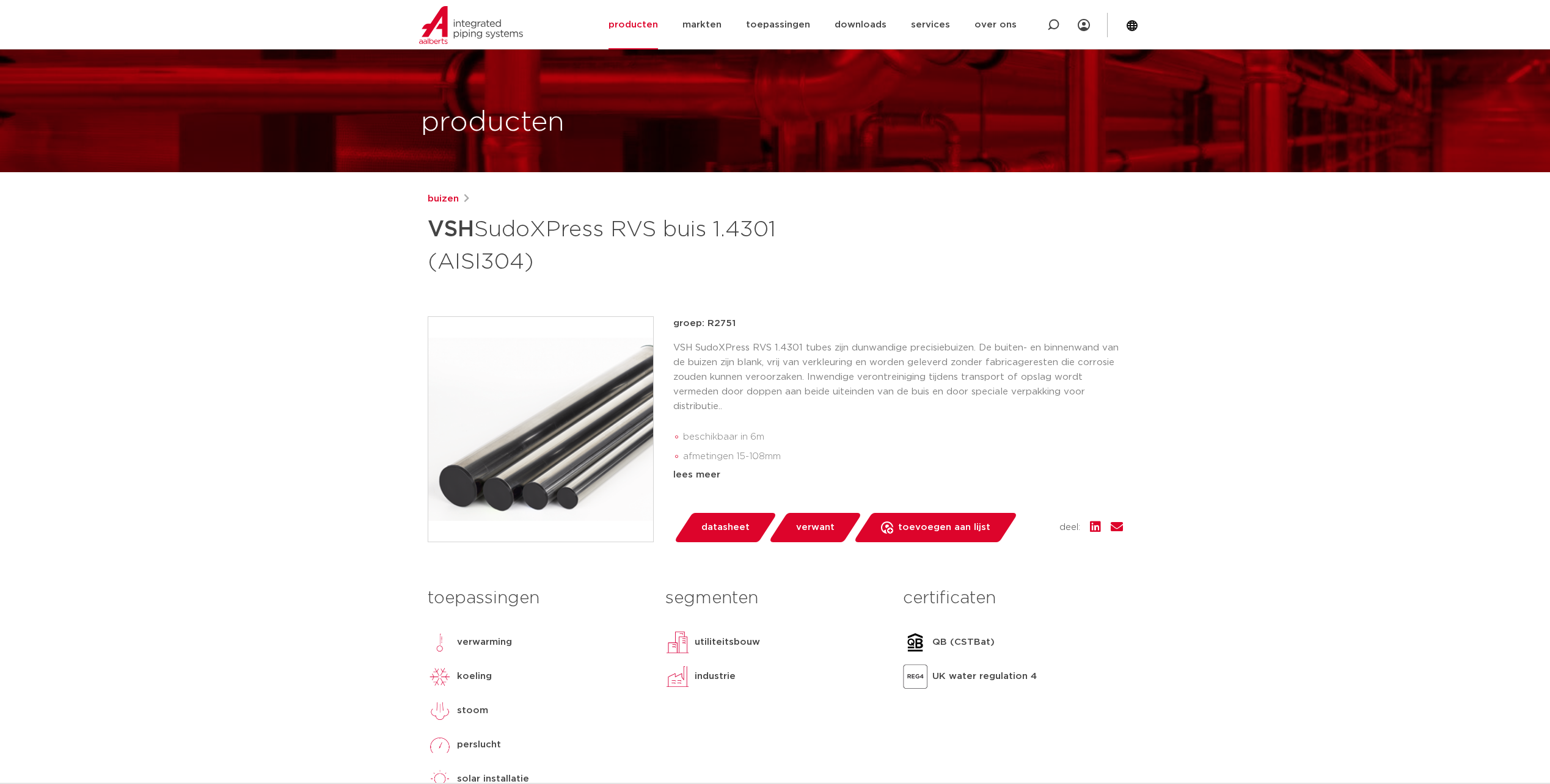
scroll to position [0, 0]
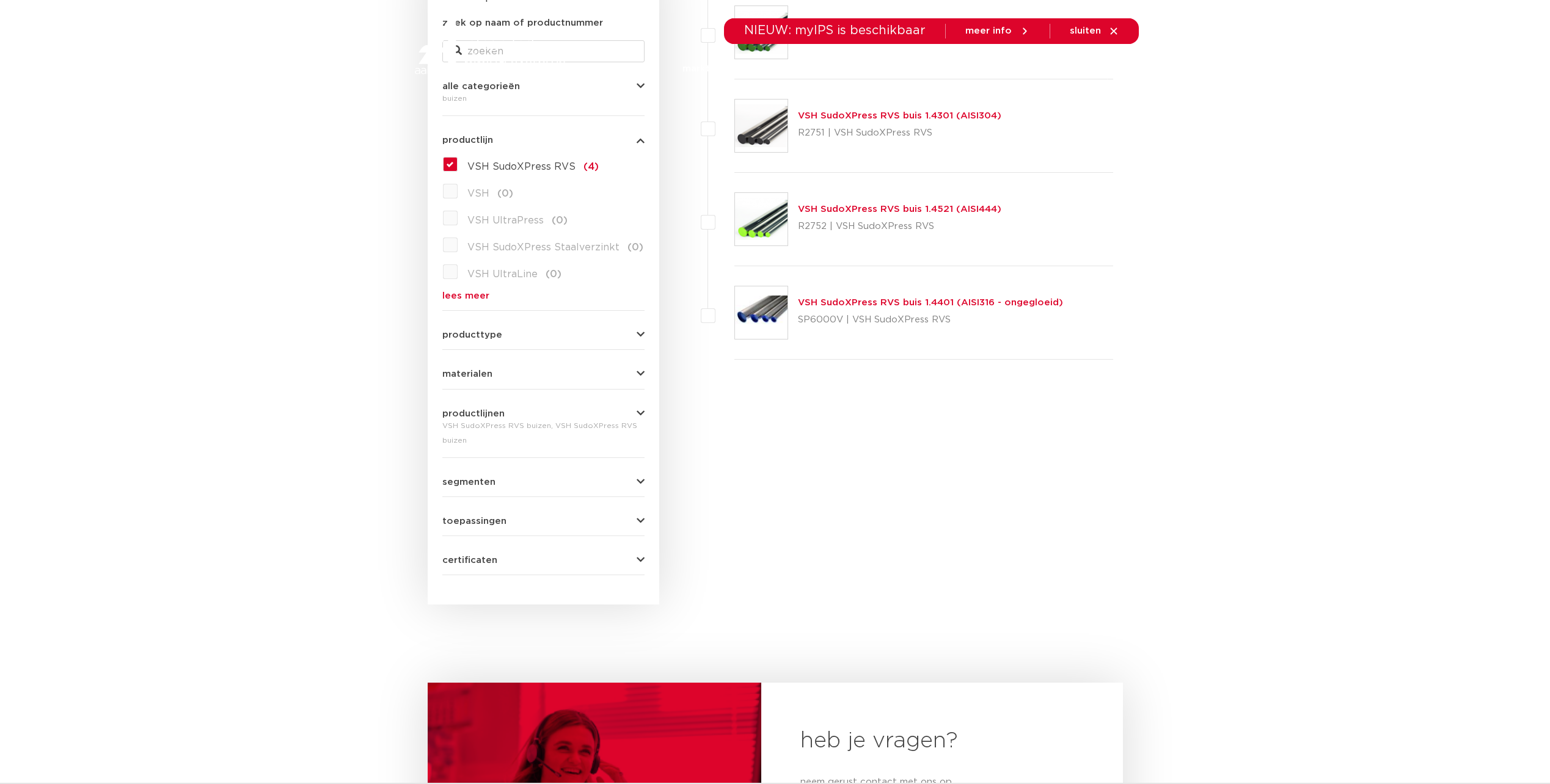
click at [833, 210] on link "VSH SudoXPress RVS buis 1.4521 (AISI444)" at bounding box center [899, 210] width 203 height 9
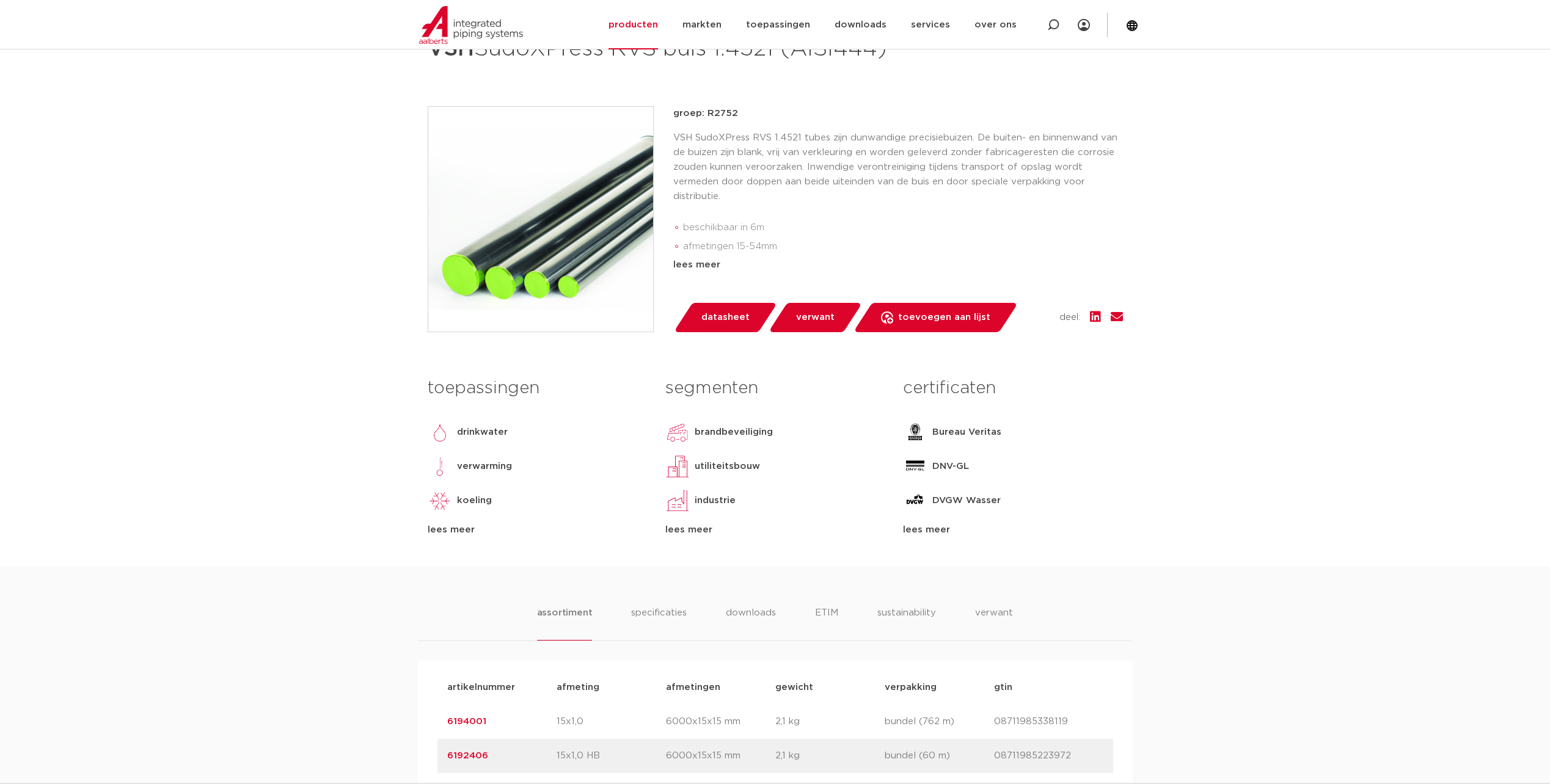
scroll to position [244, 0]
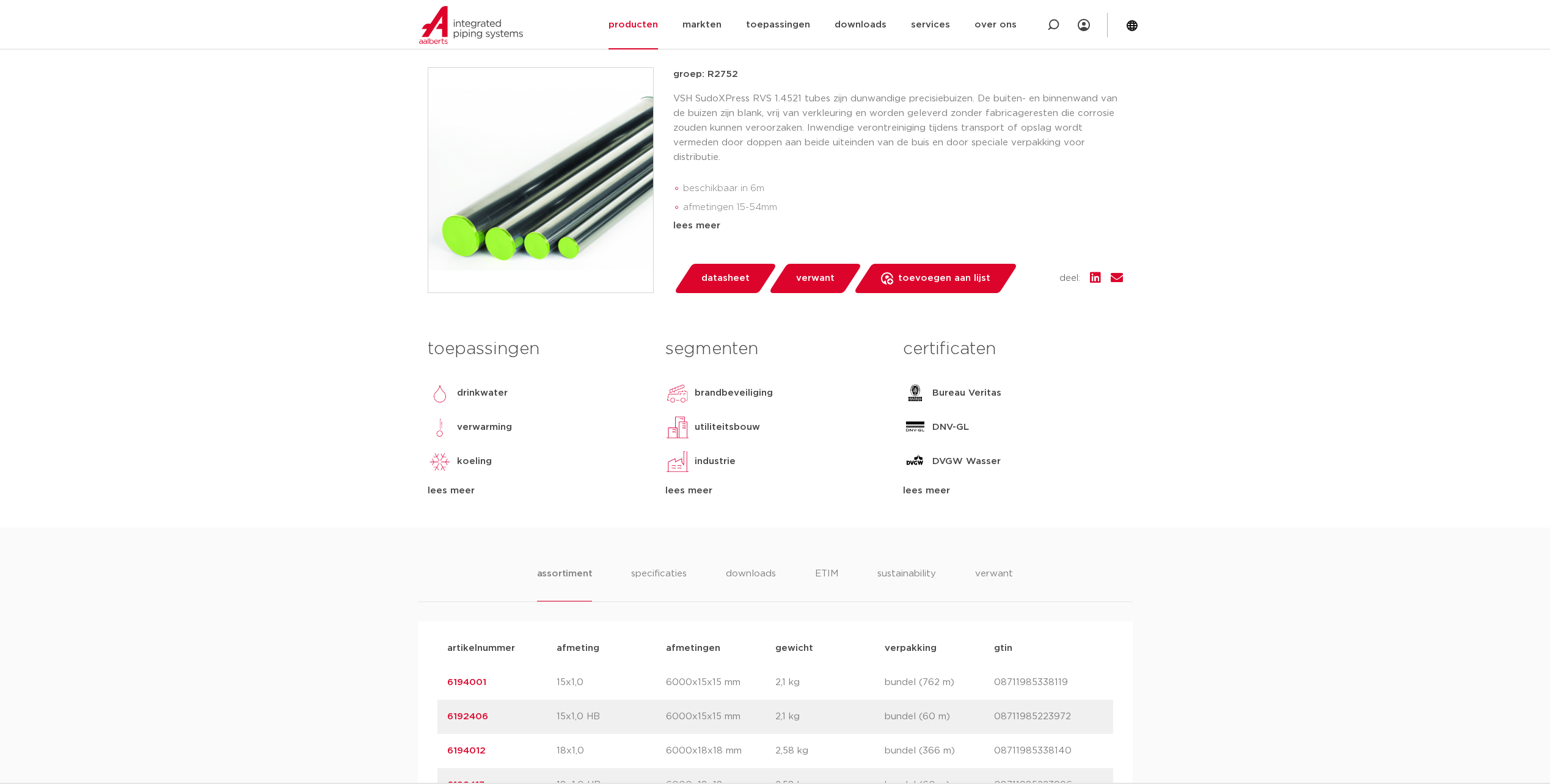
click at [461, 498] on div "lees meer" at bounding box center [537, 490] width 219 height 15
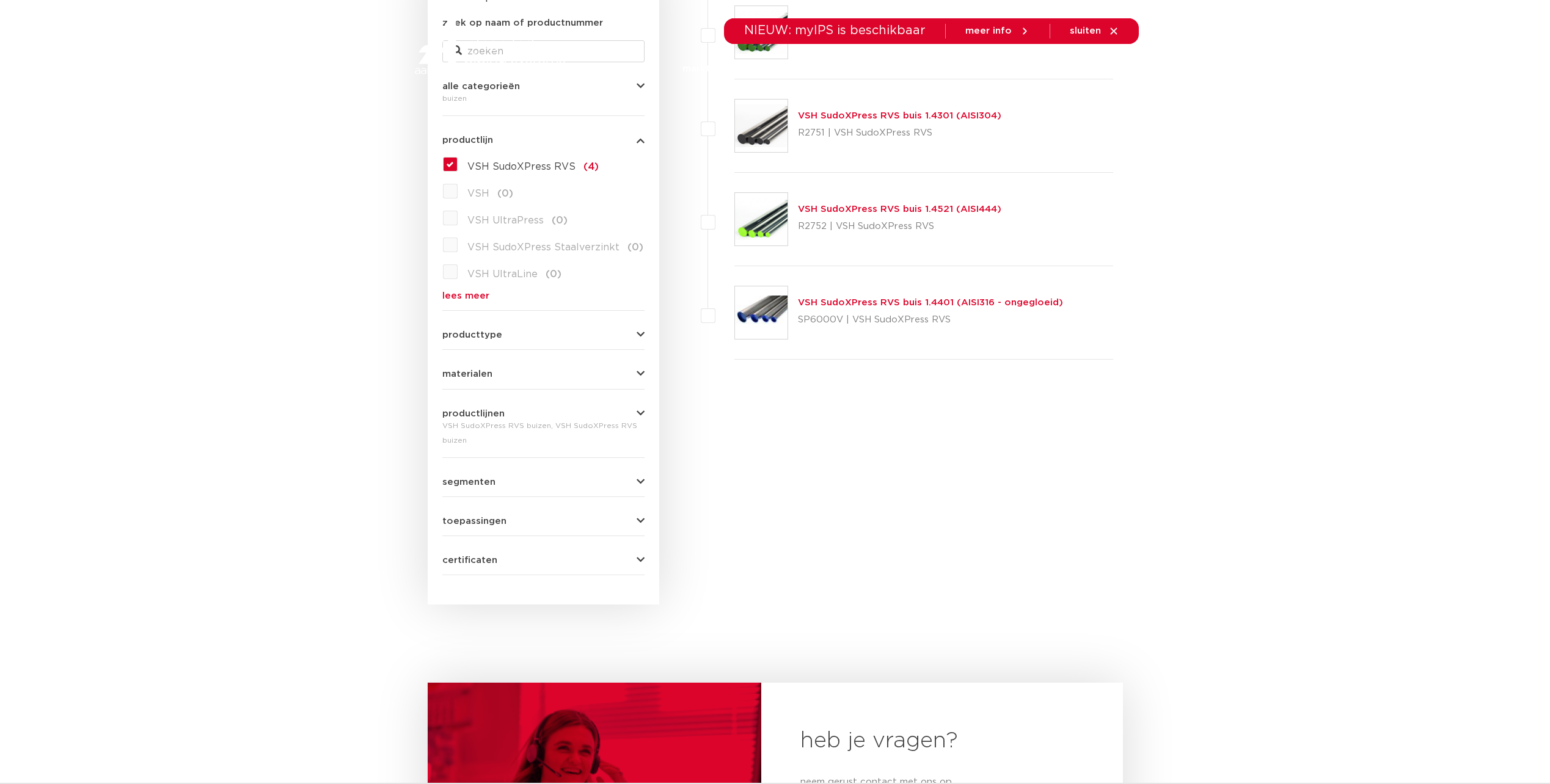
click at [820, 304] on link "VSH SudoXPress RVS buis 1.4401 (AISI316 - ongegloeid)" at bounding box center [930, 303] width 265 height 9
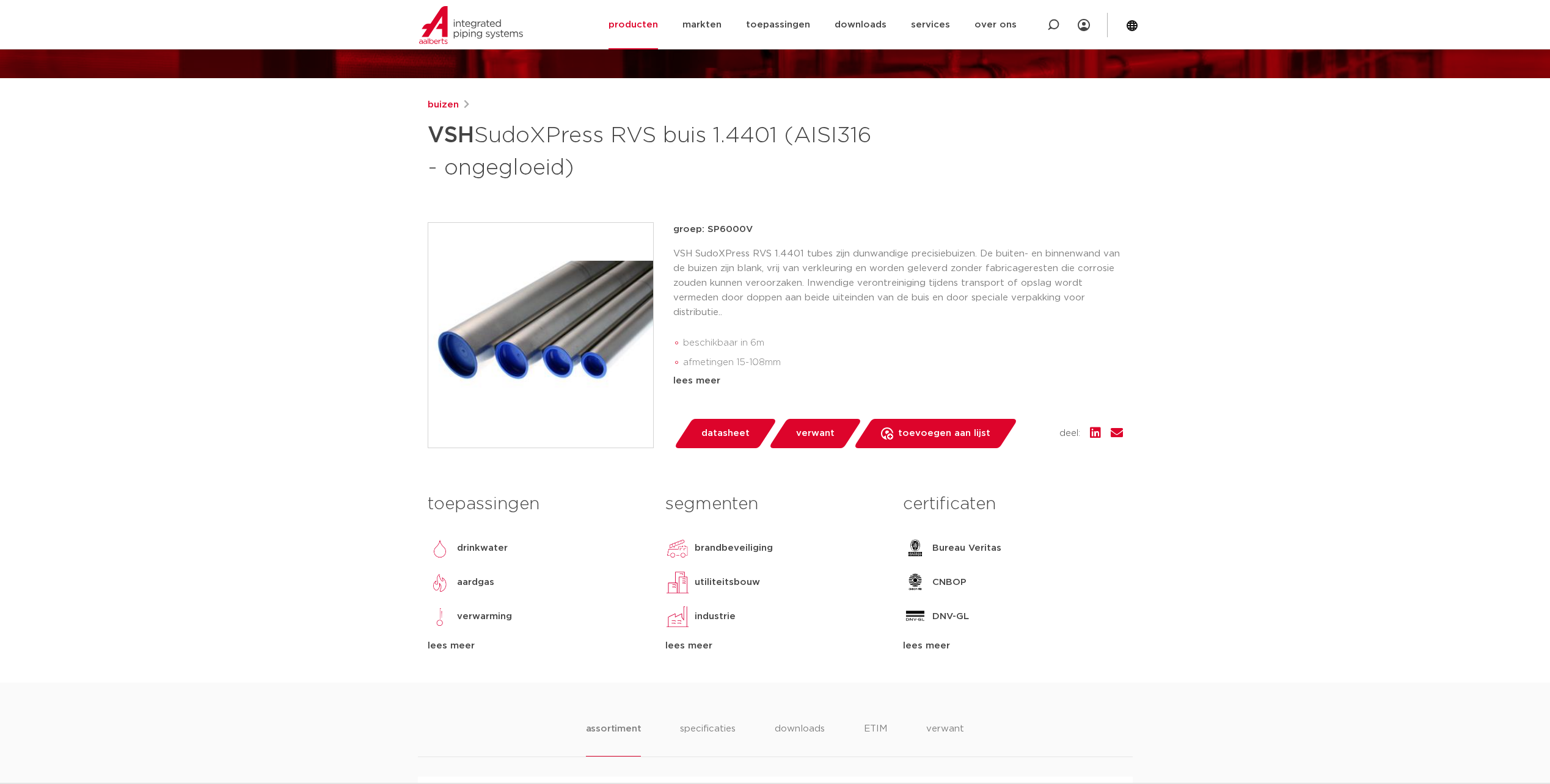
scroll to position [183, 0]
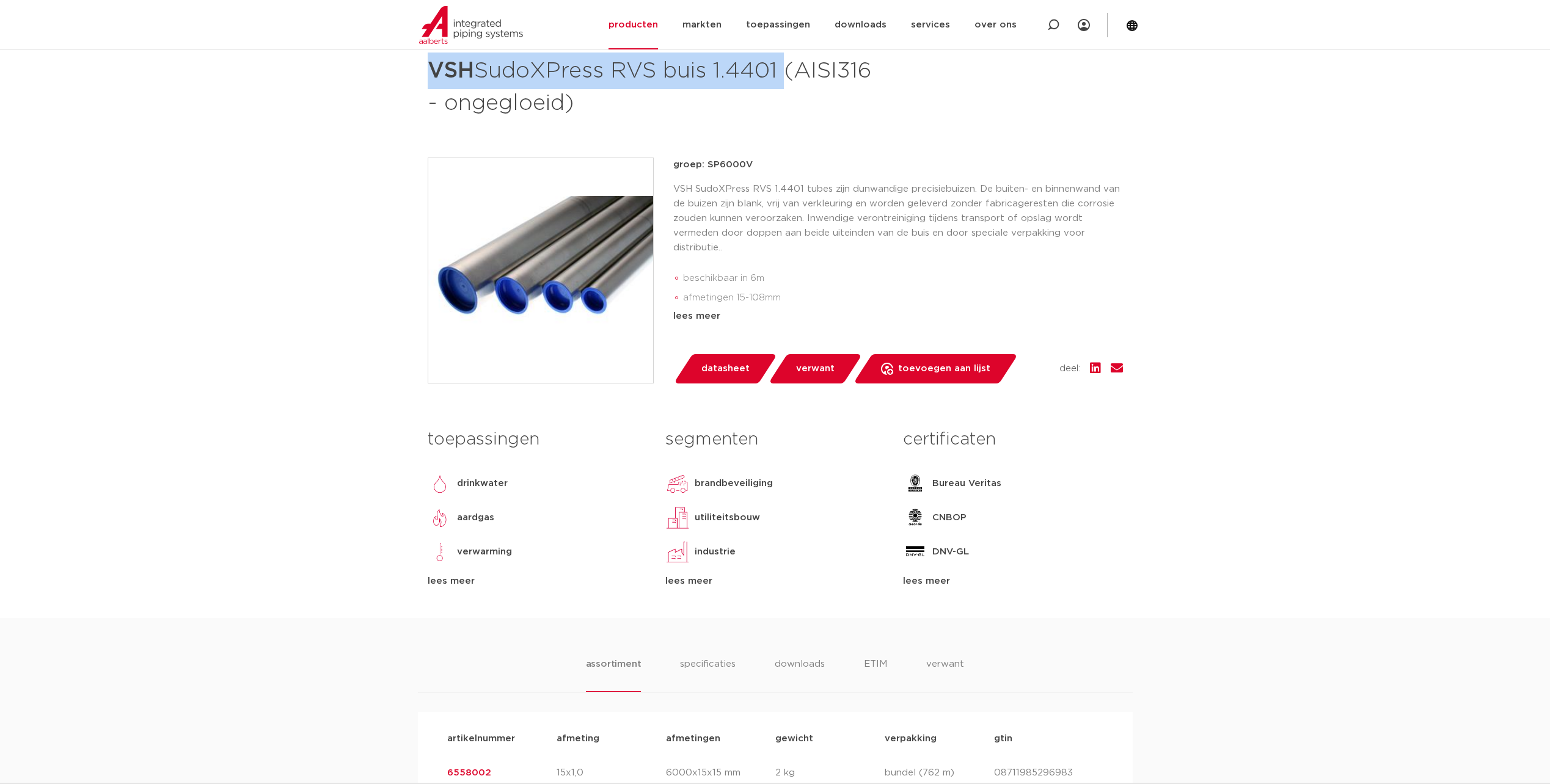
drag, startPoint x: 785, startPoint y: 70, endPoint x: 422, endPoint y: 75, distance: 363.0
click at [422, 75] on div "buizen VSH SudoXPress RVS buis 1.4401 (AISI316 - ongegloeid) groep: SP6000V bes…" at bounding box center [775, 325] width 715 height 585
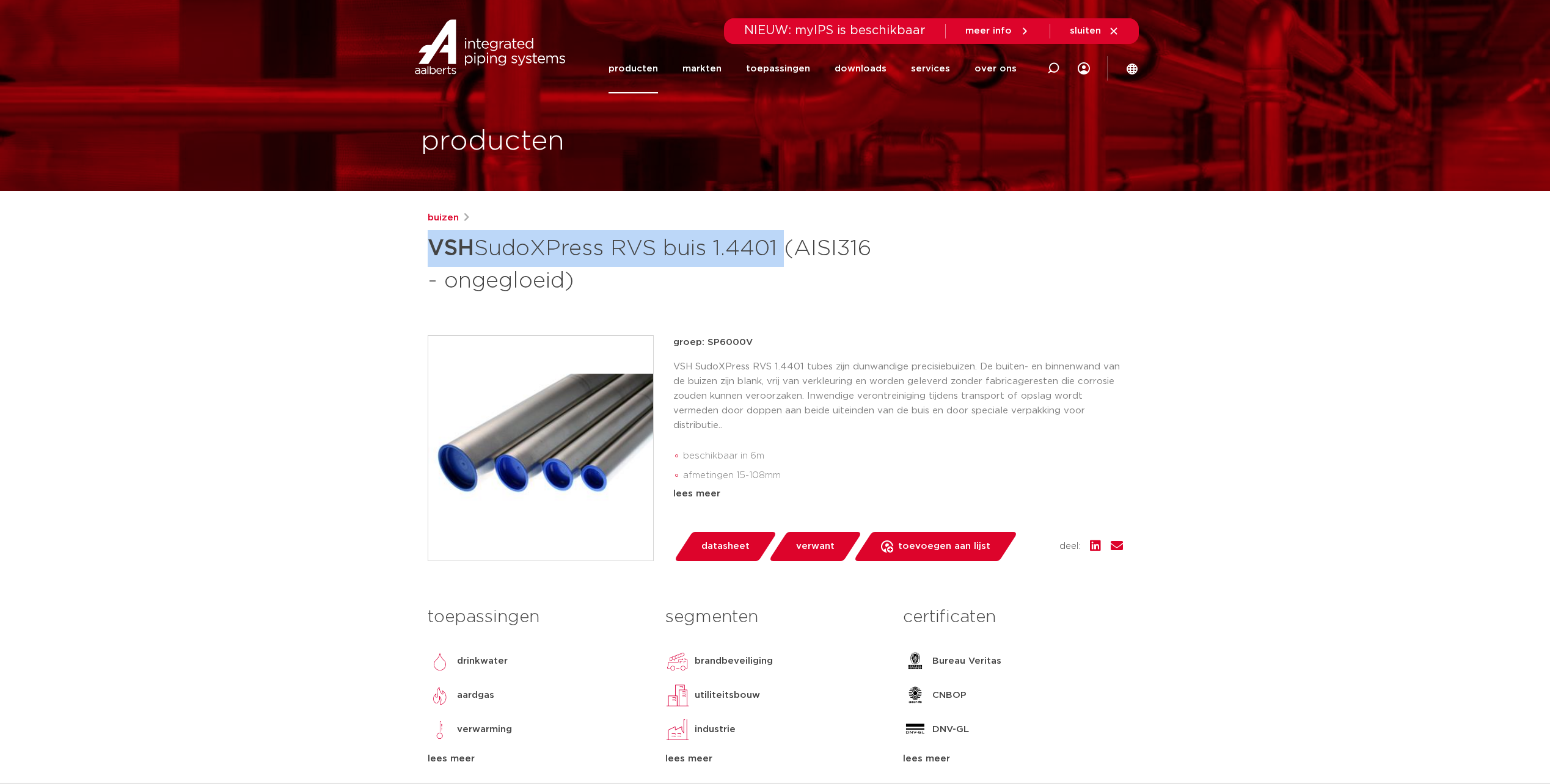
scroll to position [0, 0]
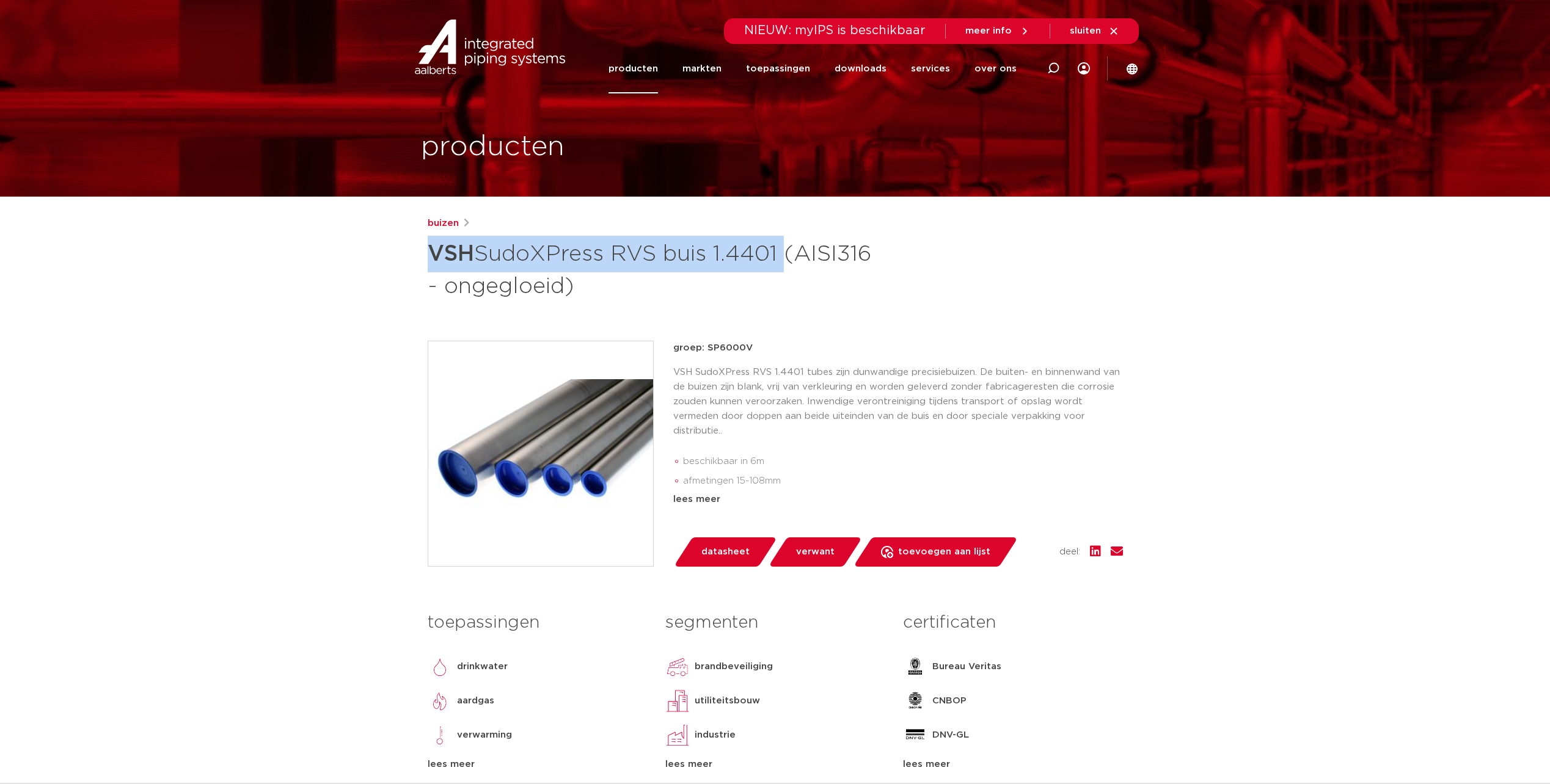
copy h1 "VSH SudoXPress RVS buis 1.4401"
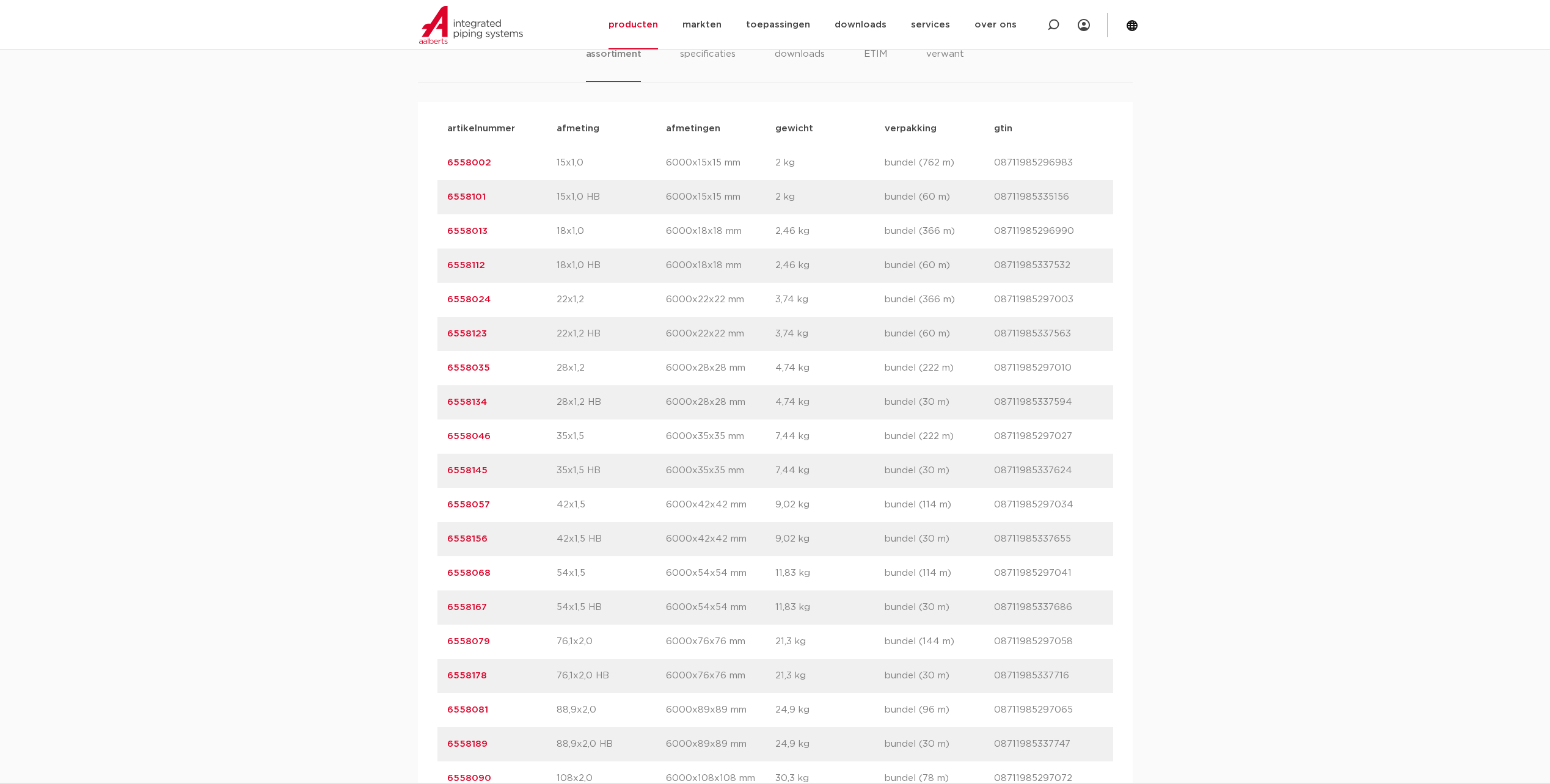
scroll to position [793, 0]
drag, startPoint x: 487, startPoint y: 674, endPoint x: 439, endPoint y: 676, distance: 48.0
click at [439, 676] on div "artikelnummer 6558178 afmeting 76,1x2,0 HB [GEOGRAPHIC_DATA] 6000x76x76 mm gewi…" at bounding box center [775, 676] width 675 height 35
drag, startPoint x: 439, startPoint y: 676, endPoint x: 455, endPoint y: 675, distance: 16.0
copy link "6558178"
